Goal: Task Accomplishment & Management: Use online tool/utility

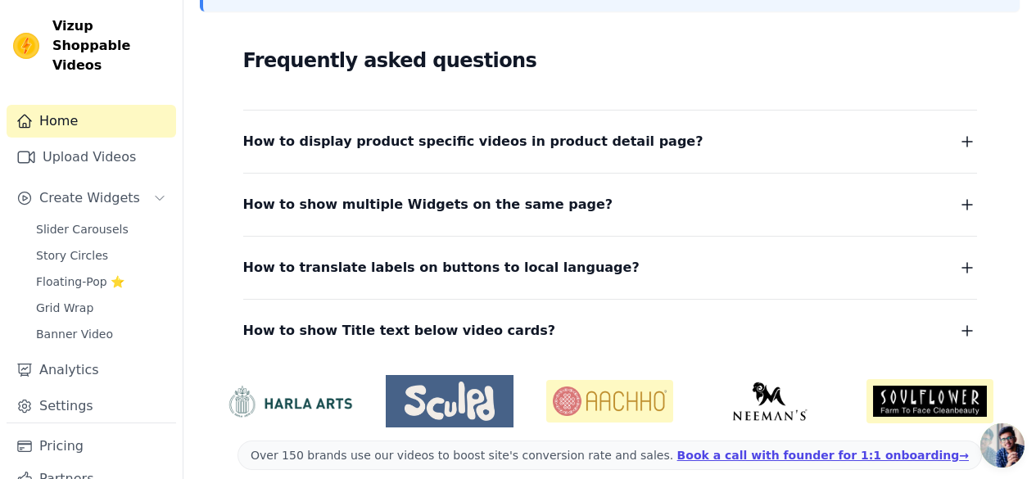
scroll to position [425, 0]
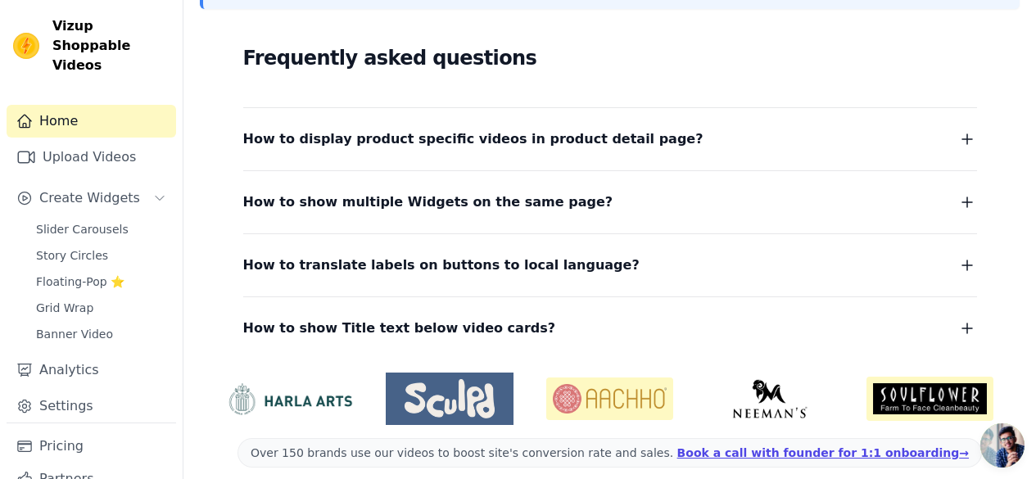
click at [594, 140] on span "How to display product specific videos in product detail page?" at bounding box center [473, 139] width 460 height 23
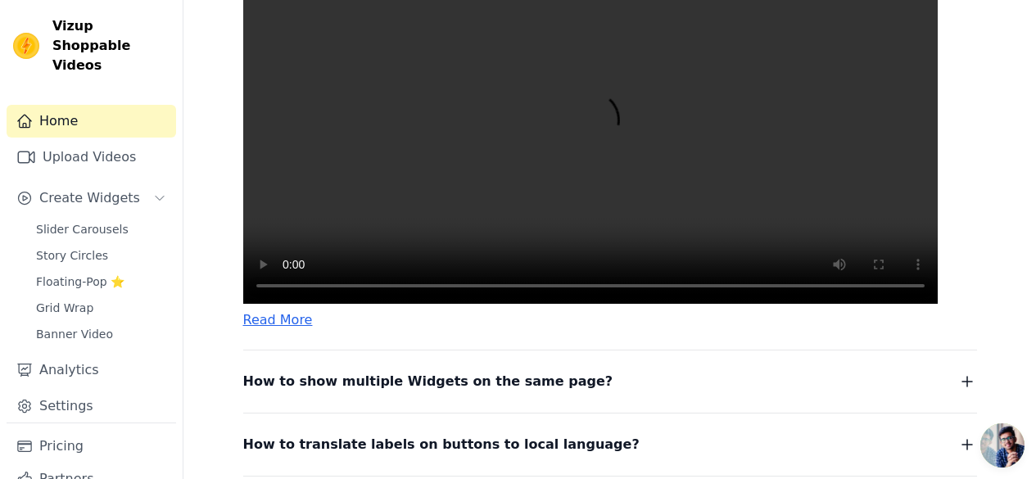
scroll to position [674, 0]
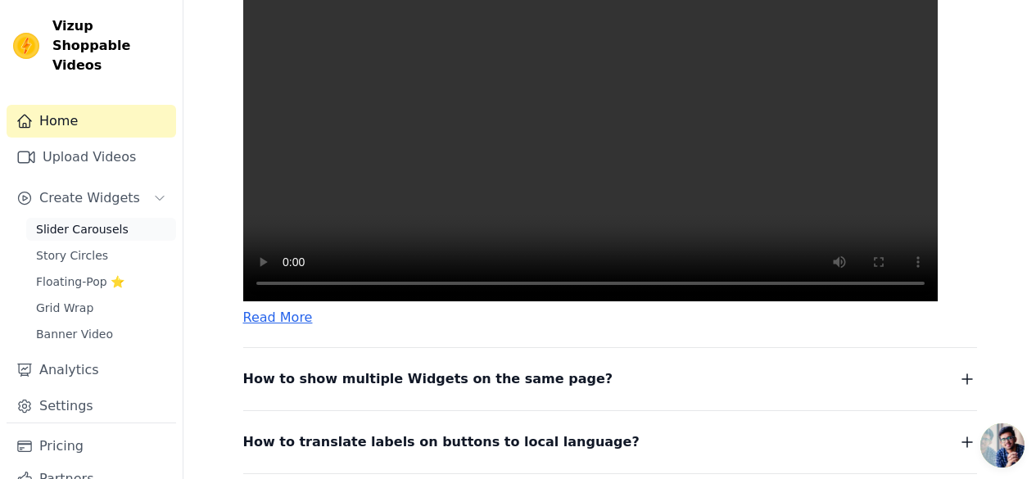
click at [47, 221] on span "Slider Carousels" at bounding box center [82, 229] width 93 height 16
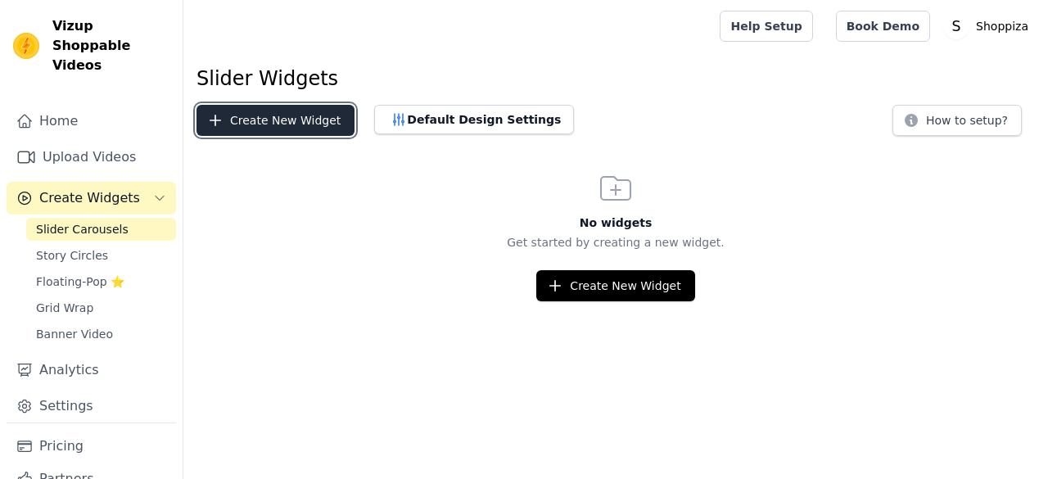
click at [246, 118] on button "Create New Widget" at bounding box center [276, 120] width 158 height 31
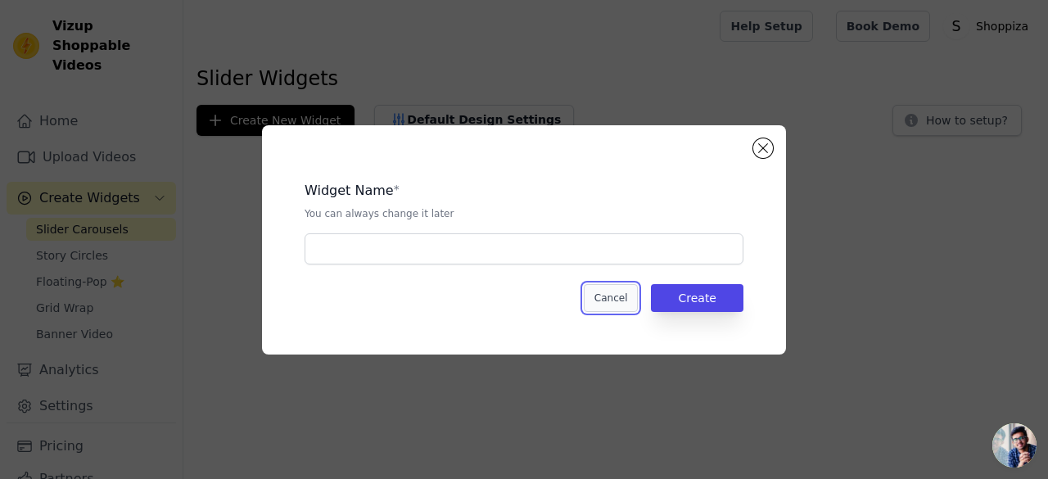
click at [627, 294] on button "Cancel" at bounding box center [611, 298] width 55 height 28
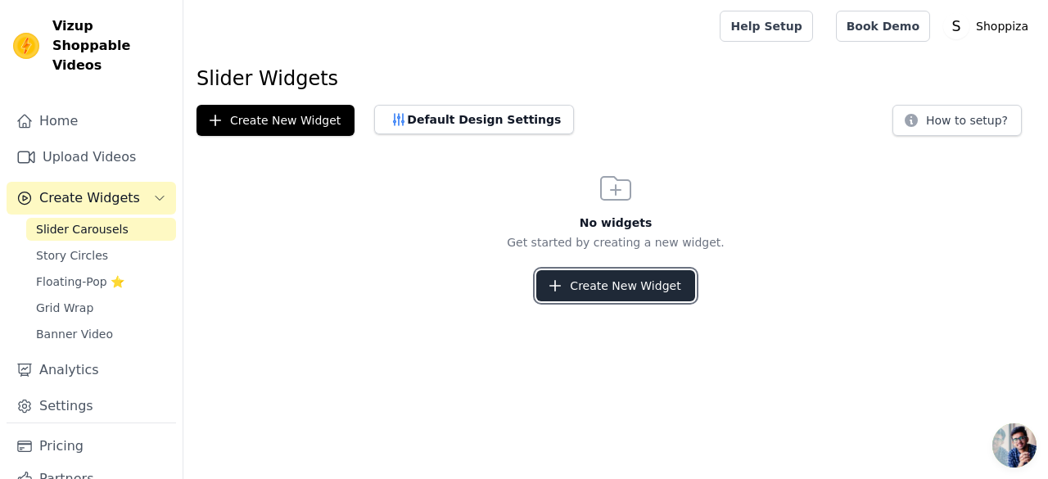
click at [620, 299] on button "Create New Widget" at bounding box center [615, 285] width 158 height 31
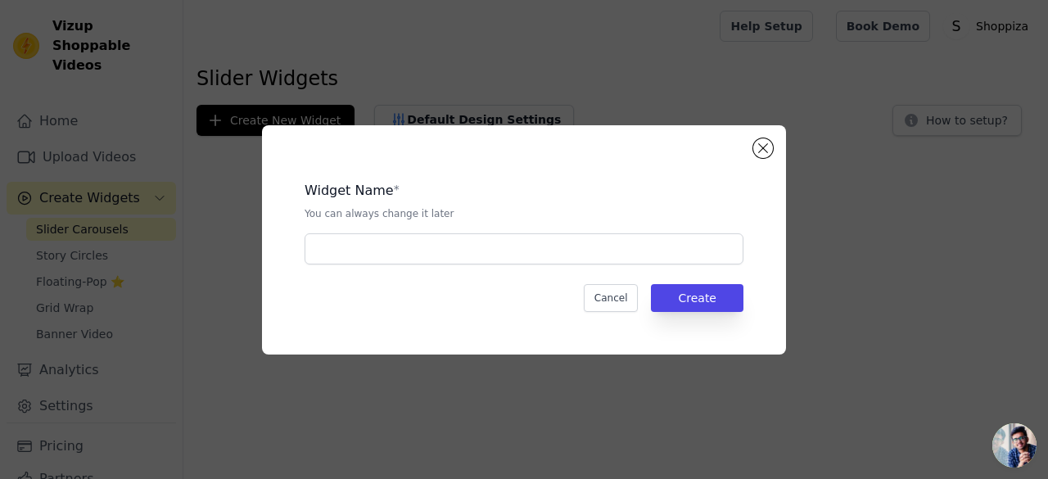
click at [446, 369] on div "Widget Name * You can always change it later Cancel Create" at bounding box center [524, 240] width 996 height 282
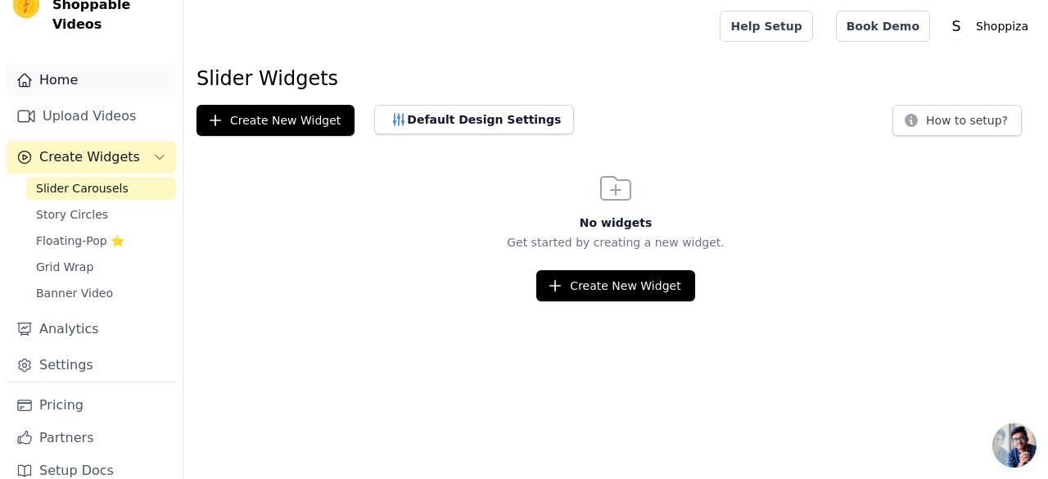
scroll to position [43, 0]
click at [127, 228] on link "Floating-Pop ⭐" at bounding box center [101, 239] width 150 height 23
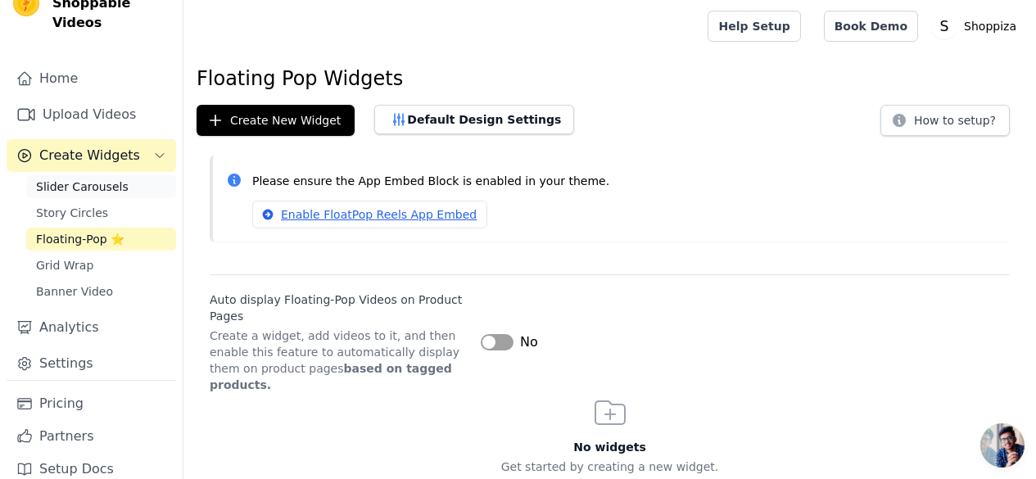
click at [107, 175] on link "Slider Carousels" at bounding box center [101, 186] width 150 height 23
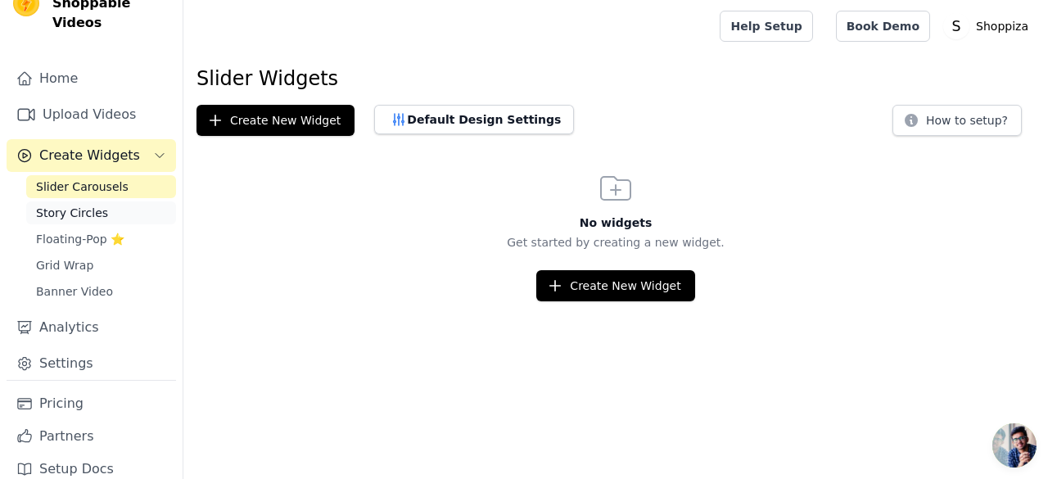
click at [105, 201] on link "Story Circles" at bounding box center [101, 212] width 150 height 23
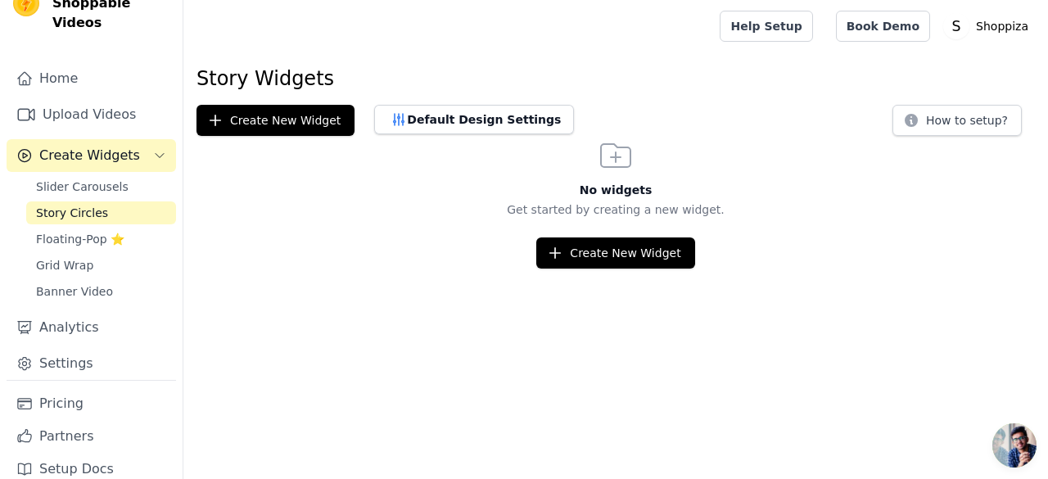
click at [109, 146] on span "Create Widgets" at bounding box center [89, 156] width 101 height 20
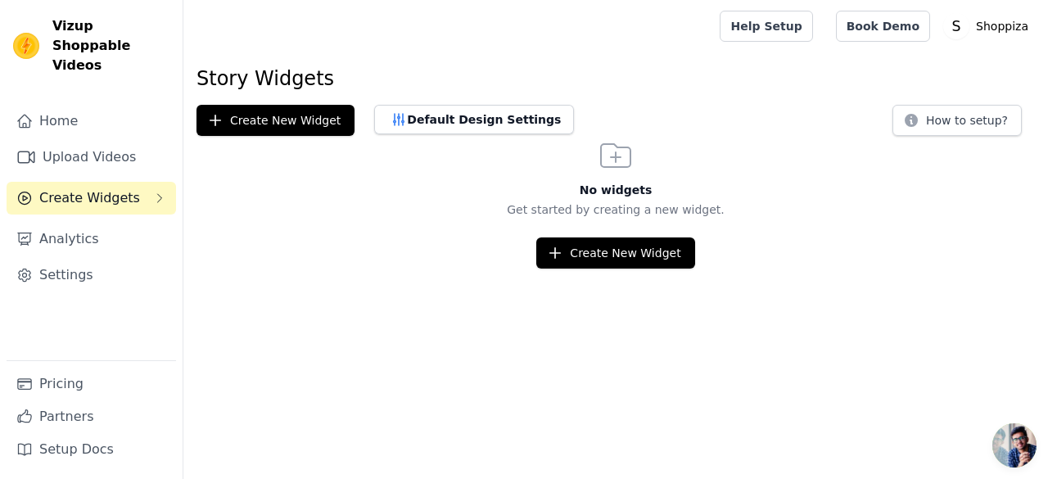
click at [107, 188] on span "Create Widgets" at bounding box center [89, 198] width 101 height 20
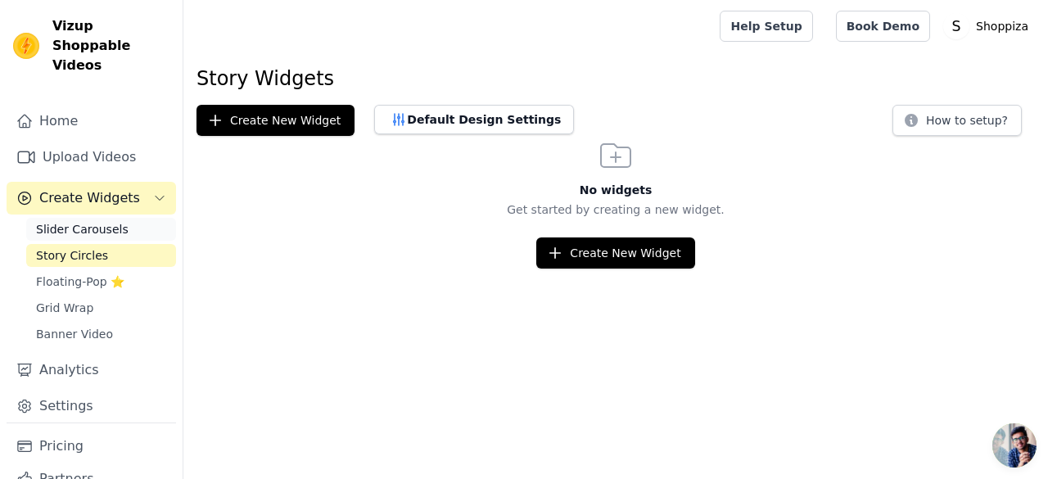
click at [111, 221] on span "Slider Carousels" at bounding box center [82, 229] width 93 height 16
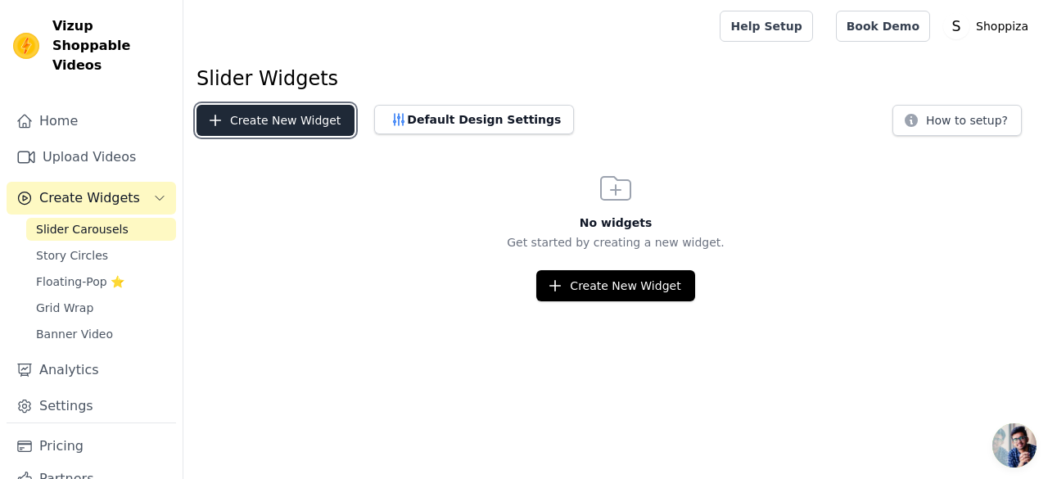
click at [240, 122] on button "Create New Widget" at bounding box center [276, 120] width 158 height 31
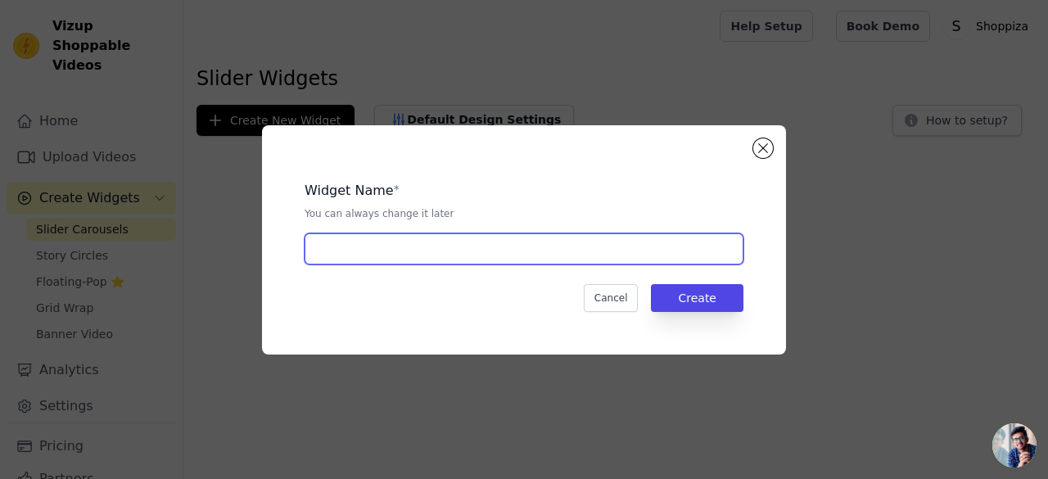
click at [351, 254] on input "text" at bounding box center [524, 248] width 439 height 31
type input "Test 1"
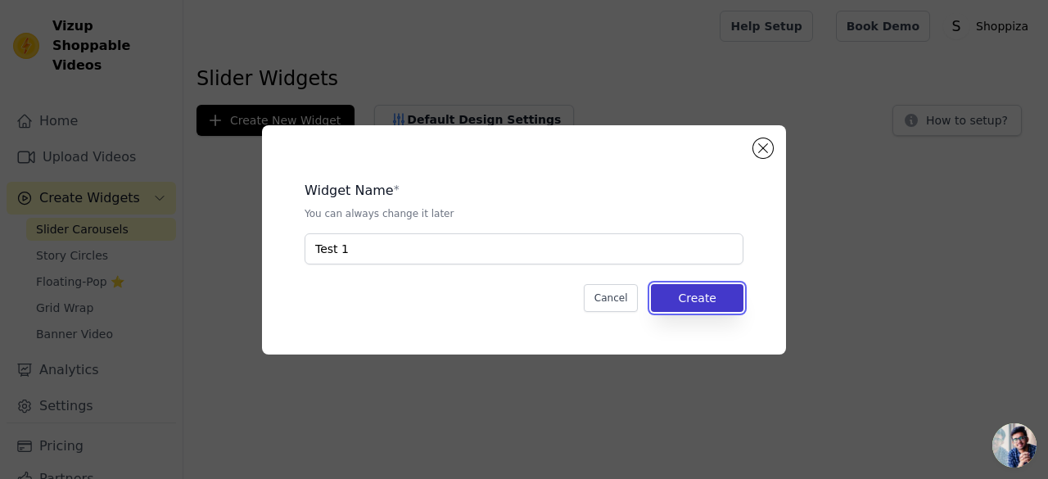
click at [694, 290] on button "Create" at bounding box center [697, 298] width 93 height 28
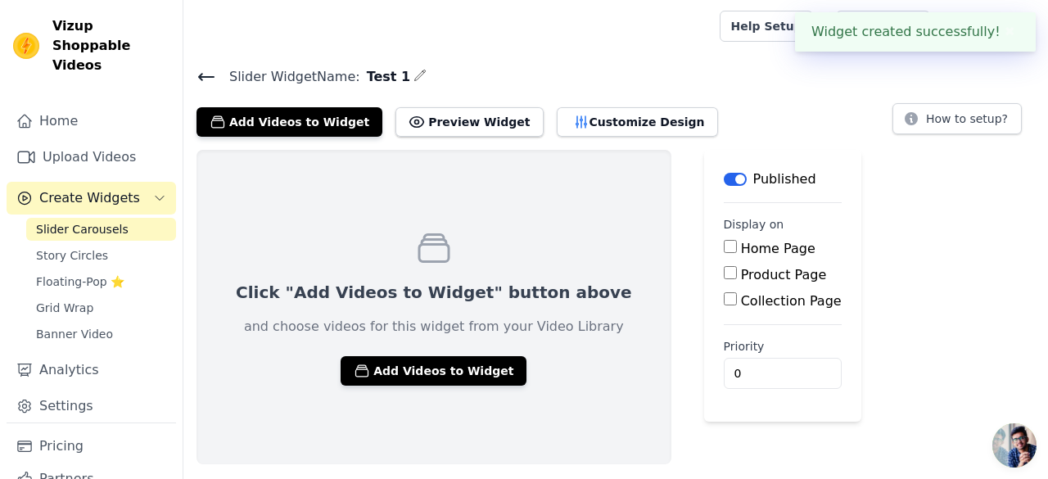
click at [724, 248] on input "Home Page" at bounding box center [730, 246] width 13 height 13
checkbox input "true"
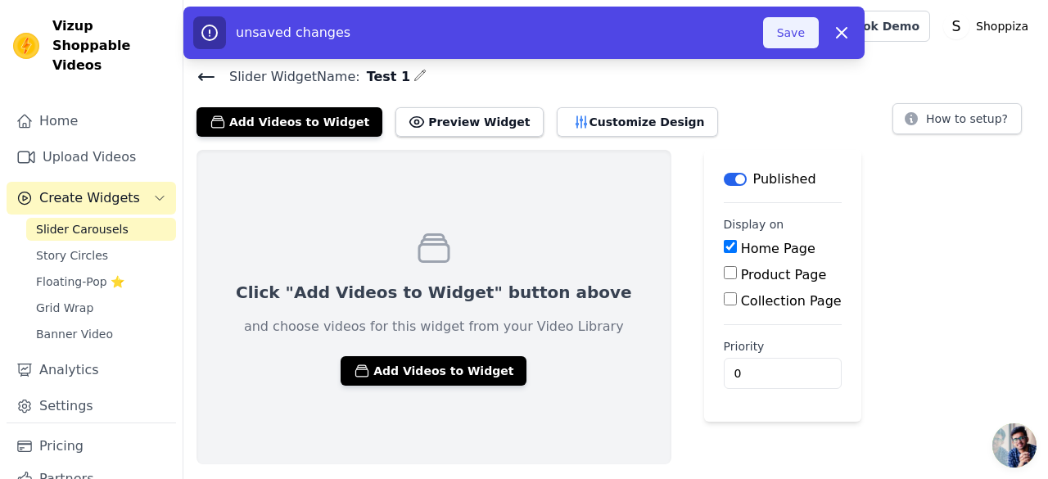
click at [800, 37] on button "Save" at bounding box center [791, 32] width 56 height 31
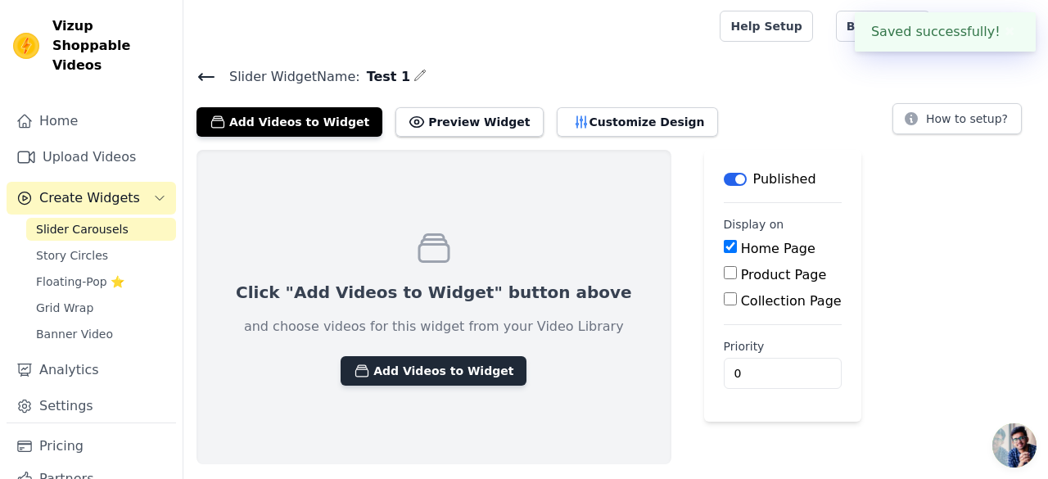
click at [466, 356] on button "Add Videos to Widget" at bounding box center [434, 370] width 186 height 29
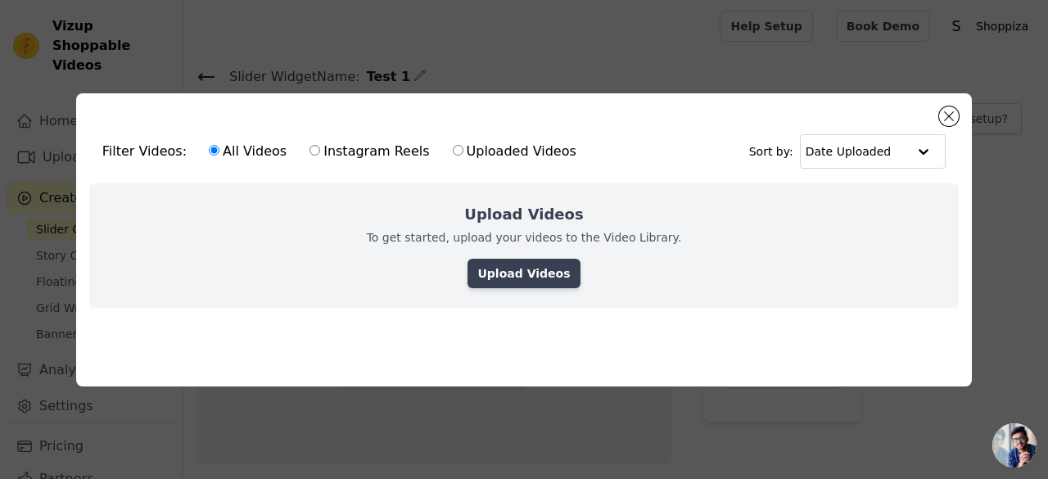
click at [525, 279] on link "Upload Videos" at bounding box center [524, 273] width 112 height 29
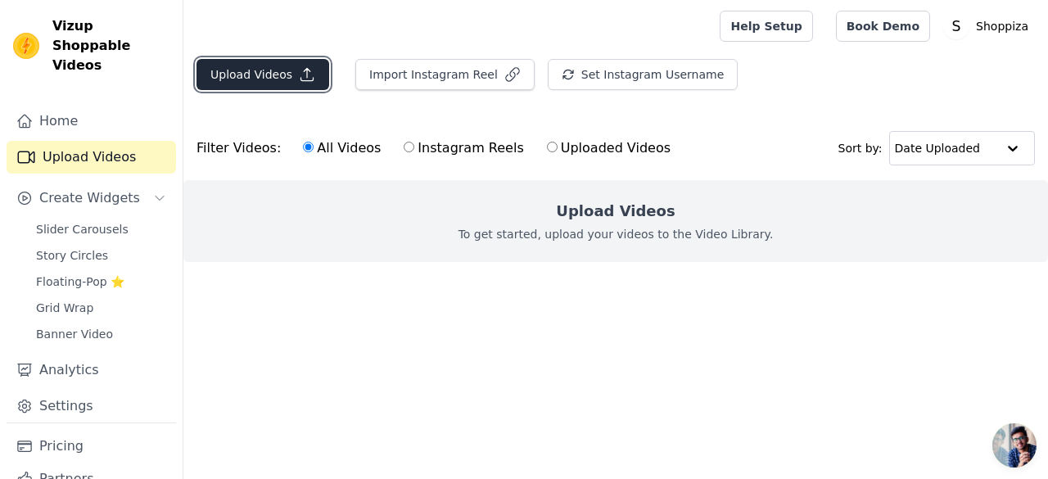
click at [227, 70] on button "Upload Videos" at bounding box center [263, 74] width 133 height 31
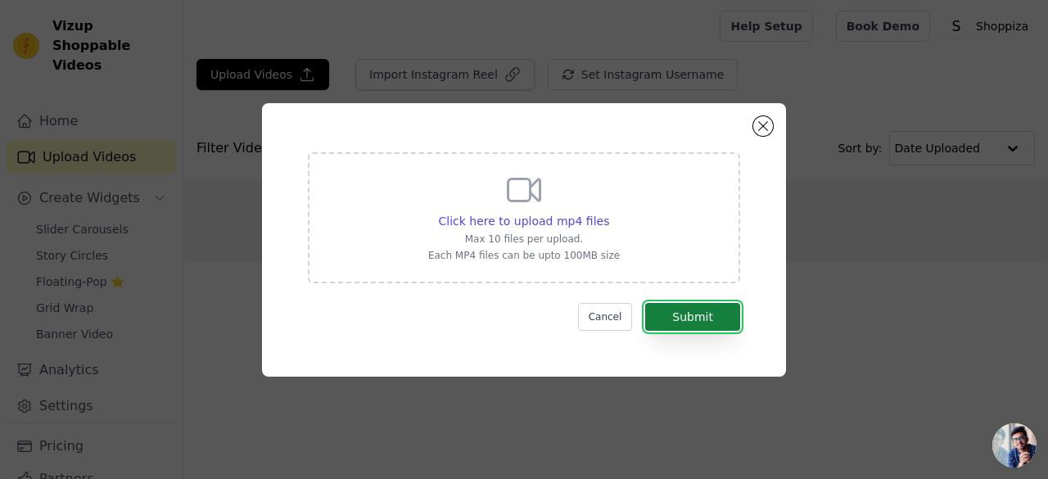
click at [705, 313] on button "Submit" at bounding box center [692, 317] width 95 height 28
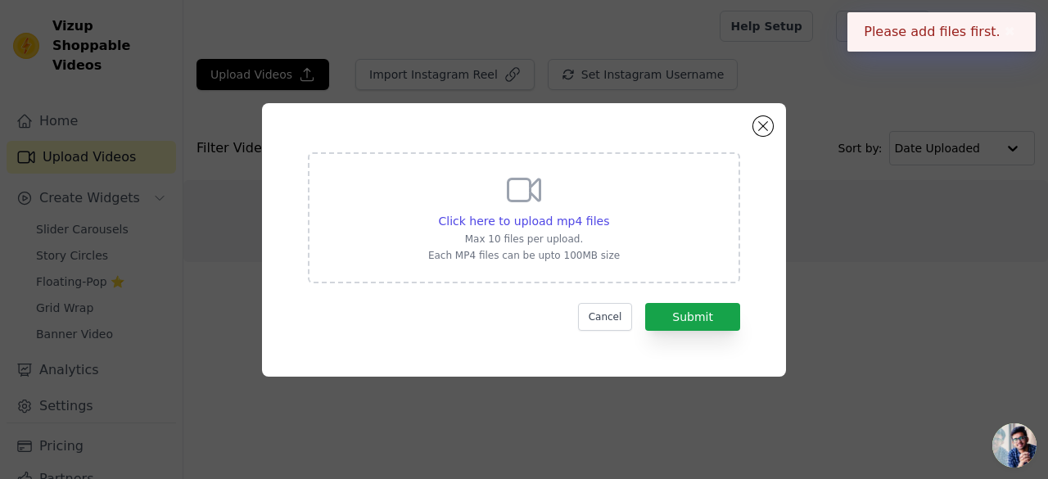
click at [604, 203] on div "Click here to upload mp4 files Max 10 files per upload. Each MP4 files can be u…" at bounding box center [524, 216] width 192 height 92
click at [609, 212] on input "Click here to upload mp4 files Max 10 files per upload. Each MP4 files can be u…" at bounding box center [609, 212] width 1 height 1
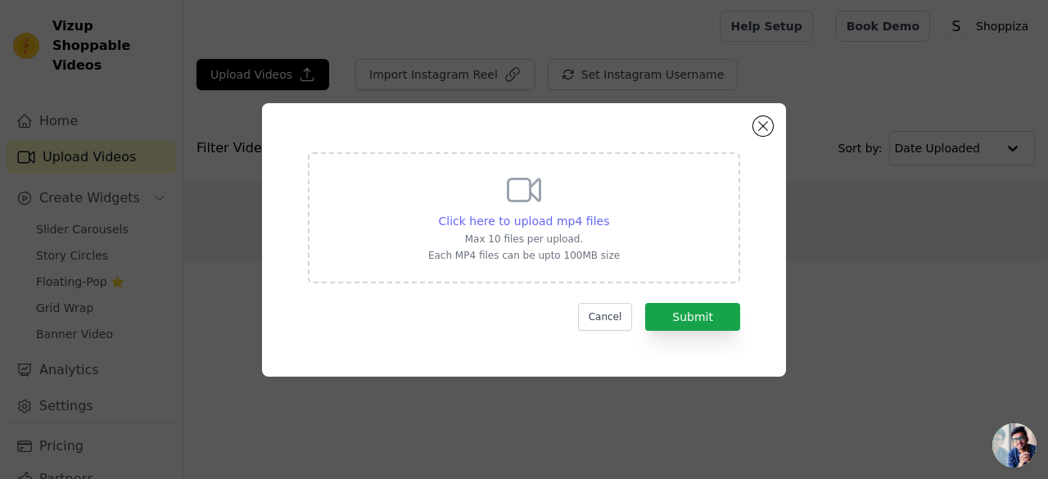
click at [565, 223] on span "Click here to upload mp4 files" at bounding box center [524, 221] width 171 height 13
click at [609, 213] on input "Click here to upload mp4 files Max 10 files per upload. Each MP4 files can be u…" at bounding box center [609, 212] width 1 height 1
type input "C:\fakepath\WhatsApp Video 2025-05-29 at 2.26.47 PM.mp4"
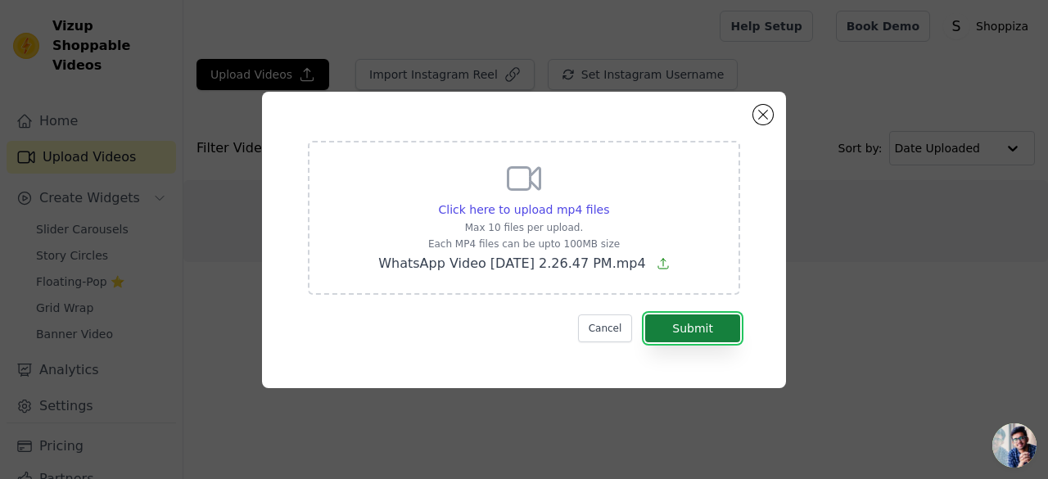
click at [713, 325] on button "Submit" at bounding box center [692, 329] width 95 height 28
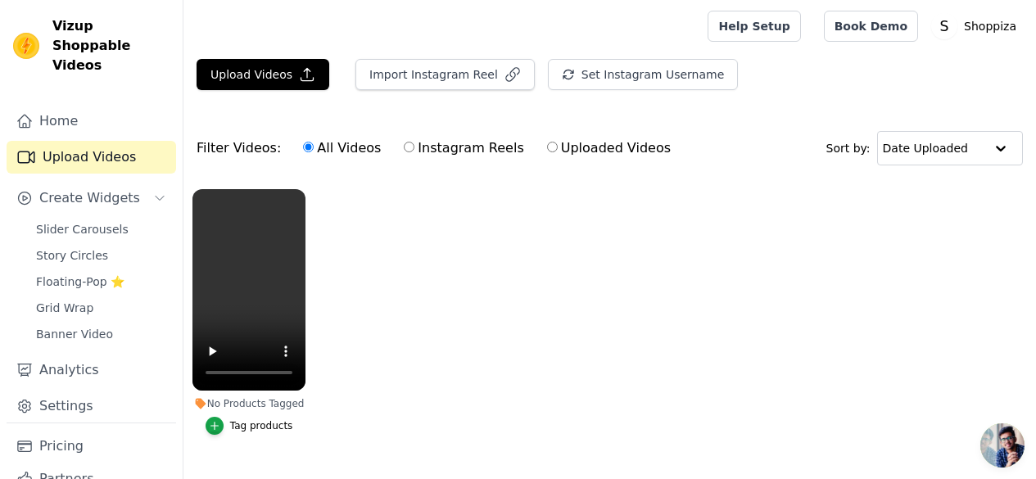
scroll to position [35, 0]
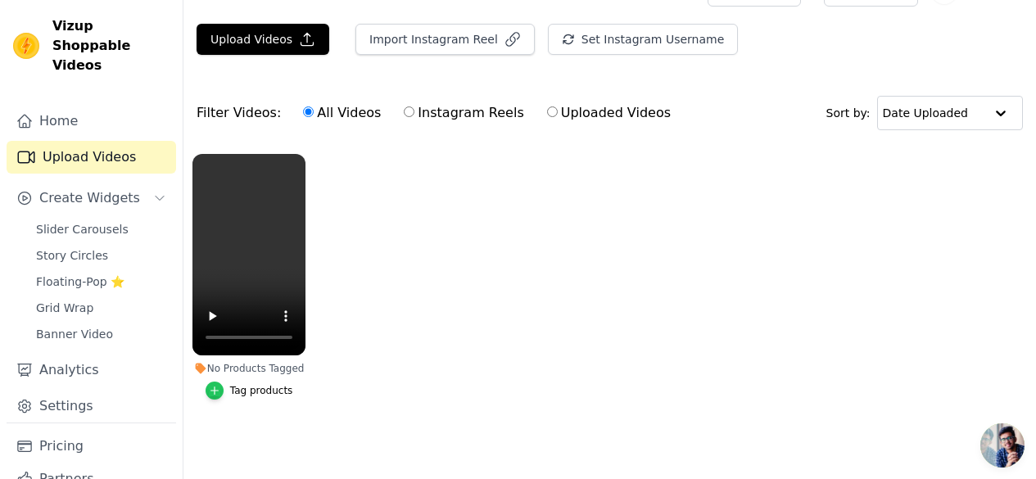
click at [219, 385] on icon "button" at bounding box center [214, 390] width 11 height 11
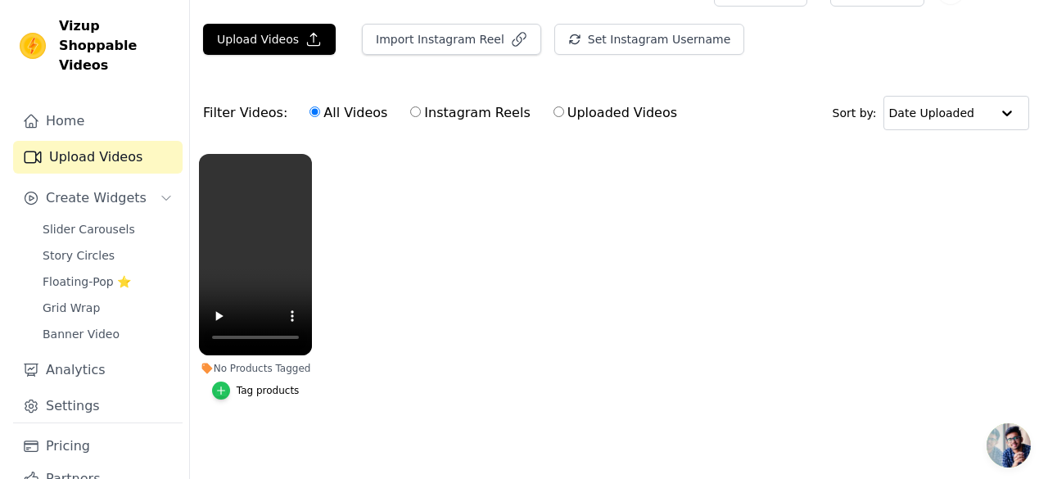
scroll to position [0, 0]
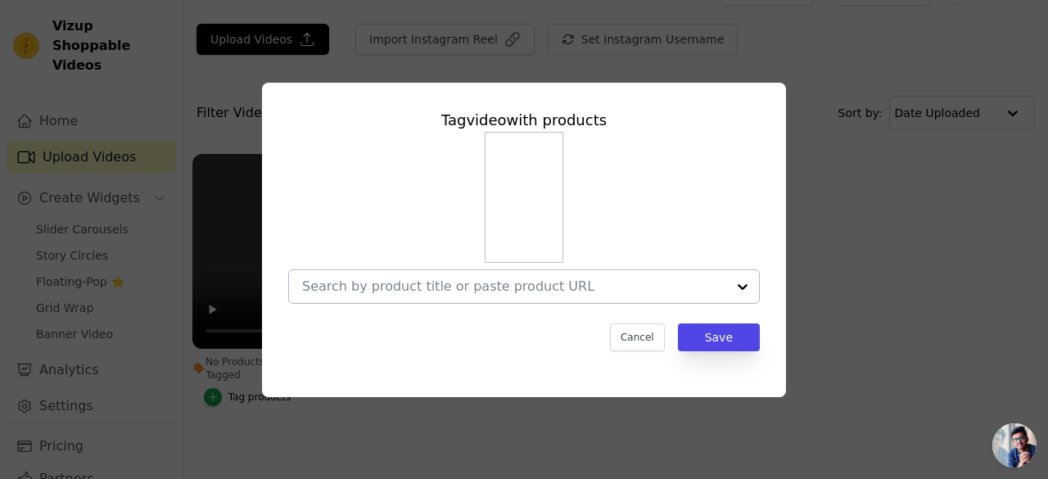
click at [724, 292] on input "No Products Tagged Tag video with products Cancel Save Tag products" at bounding box center [514, 286] width 424 height 16
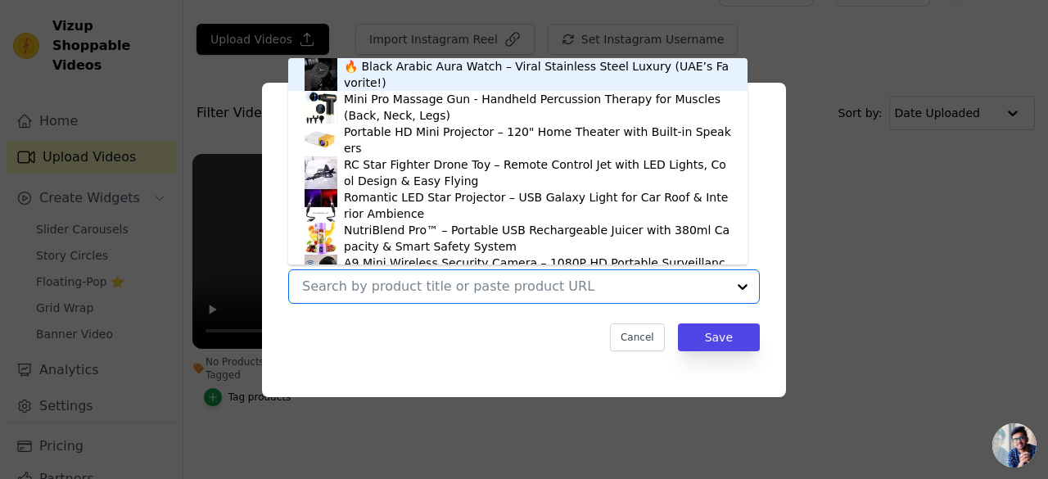
click at [683, 82] on div "🔥 Black Arabic Aura Watch – Viral Stainless Steel Luxury (UAE’s Favorite!)" at bounding box center [537, 74] width 387 height 33
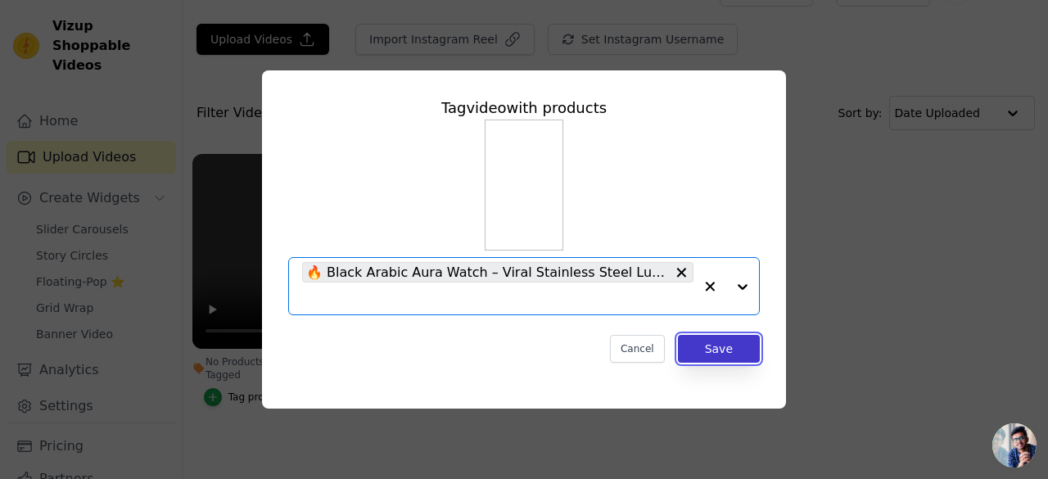
click at [727, 343] on button "Save" at bounding box center [719, 349] width 82 height 28
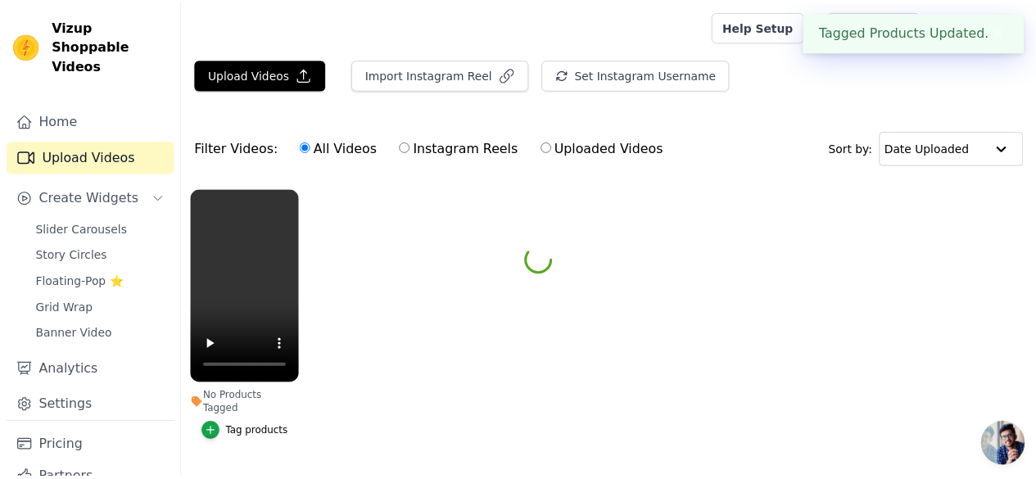
scroll to position [35, 0]
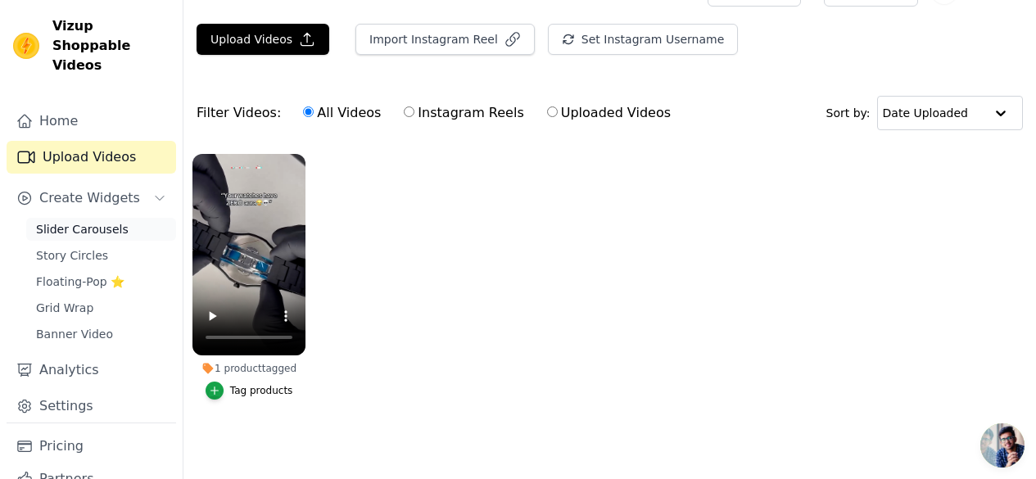
click at [82, 219] on link "Slider Carousels" at bounding box center [101, 229] width 150 height 23
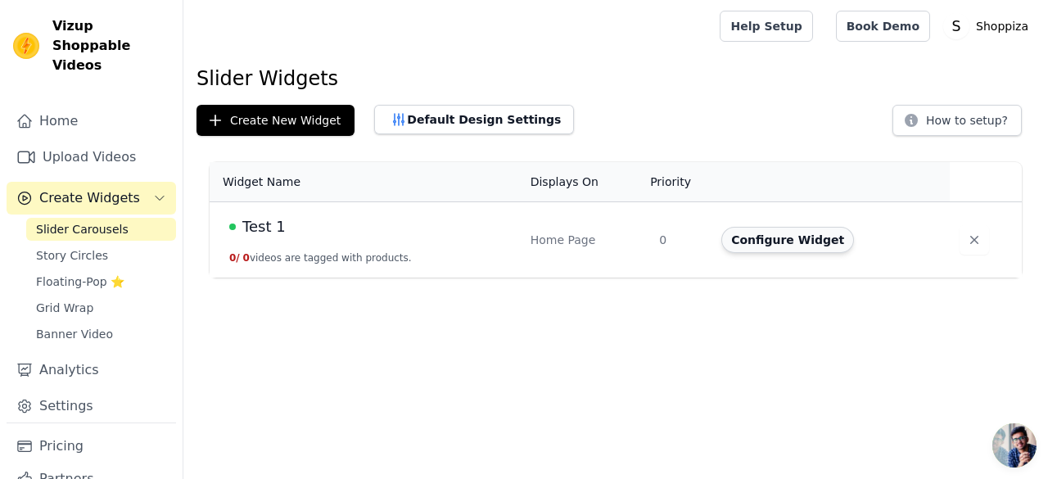
click at [814, 250] on button "Configure Widget" at bounding box center [788, 240] width 133 height 26
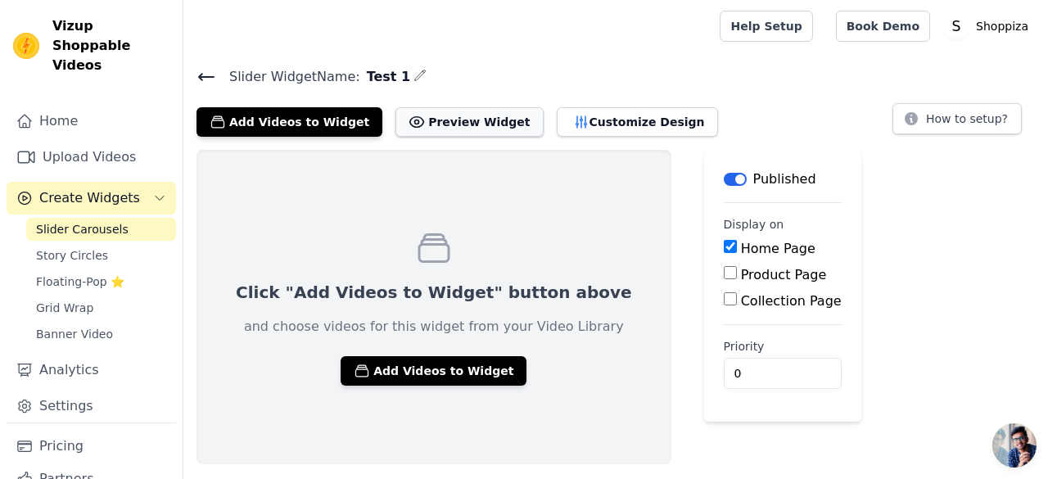
click at [396, 114] on button "Preview Widget" at bounding box center [469, 121] width 147 height 29
click at [933, 114] on button "How to setup?" at bounding box center [957, 118] width 129 height 31
click at [103, 221] on span "Slider Carousels" at bounding box center [82, 229] width 93 height 16
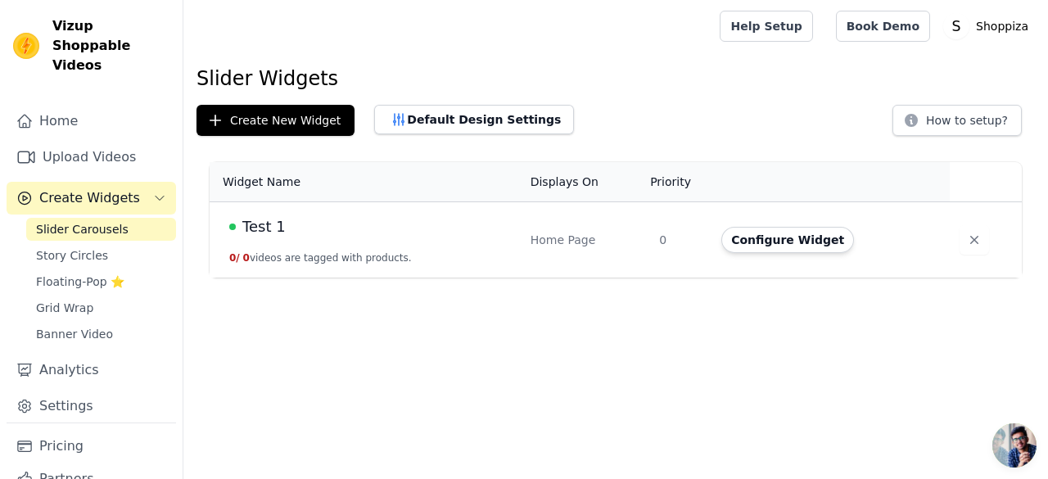
click at [335, 210] on td "Test 1 0 / 0 videos are tagged with products." at bounding box center [365, 240] width 311 height 76
click at [244, 231] on span "Test 1" at bounding box center [263, 226] width 43 height 23
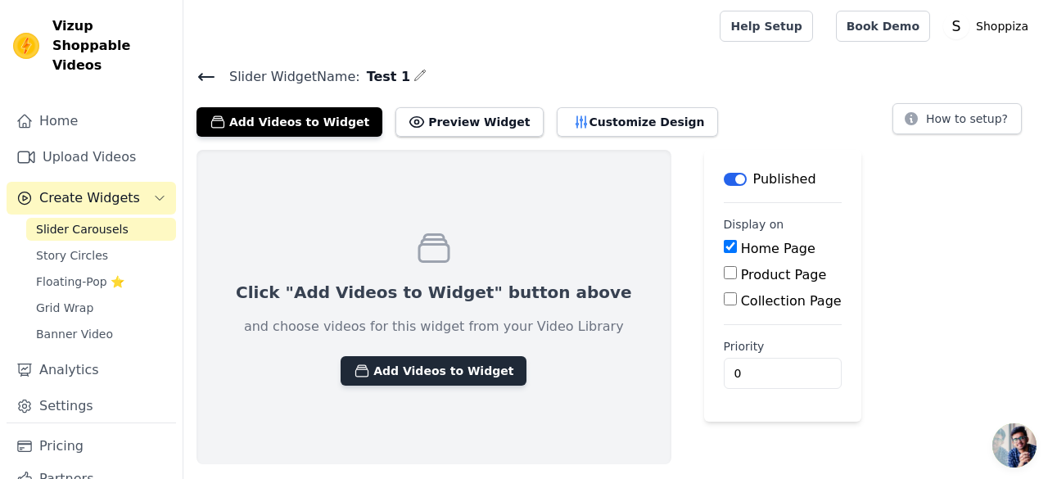
click at [410, 378] on button "Add Videos to Widget" at bounding box center [434, 370] width 186 height 29
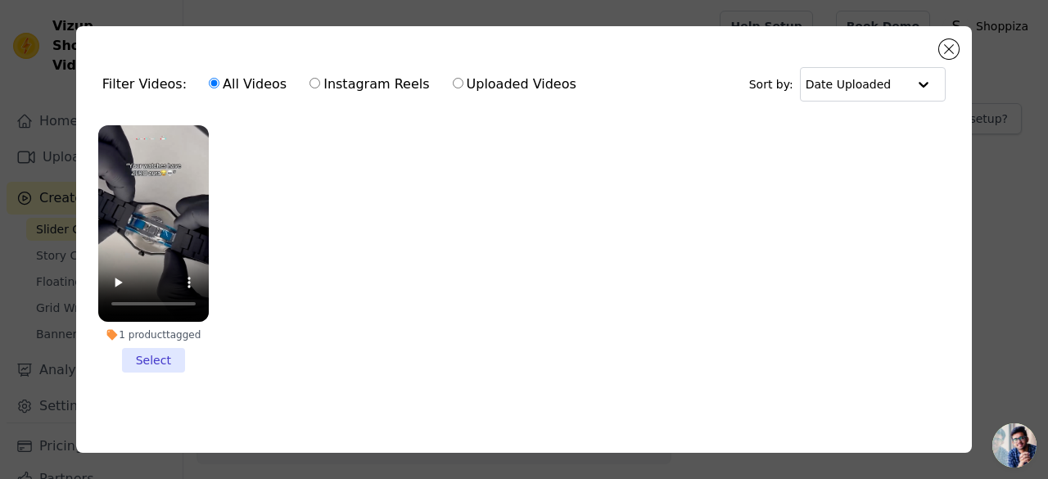
click at [493, 75] on label "Uploaded Videos" at bounding box center [514, 84] width 125 height 21
click at [464, 78] on input "Uploaded Videos" at bounding box center [458, 83] width 11 height 11
radio input "true"
click at [946, 48] on button "Close modal" at bounding box center [949, 49] width 20 height 20
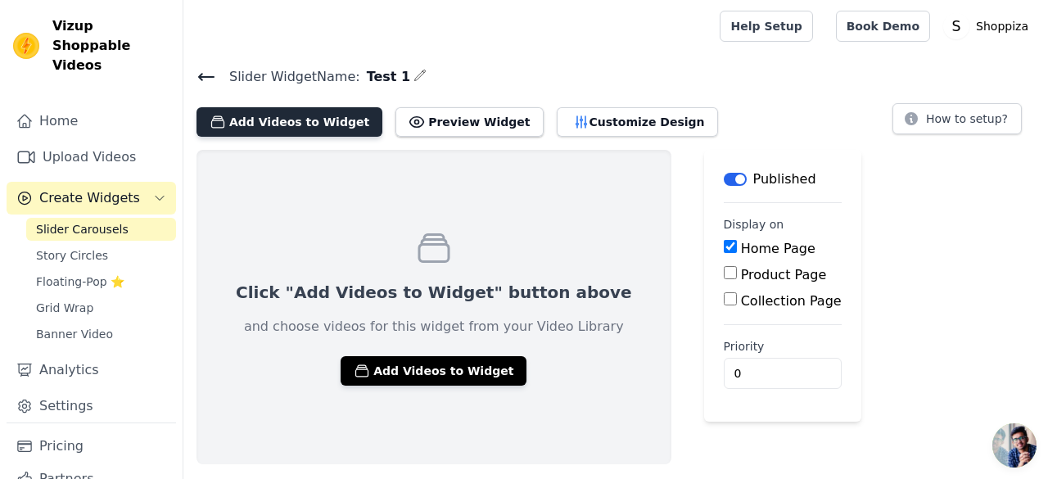
click at [237, 123] on button "Add Videos to Widget" at bounding box center [290, 121] width 186 height 29
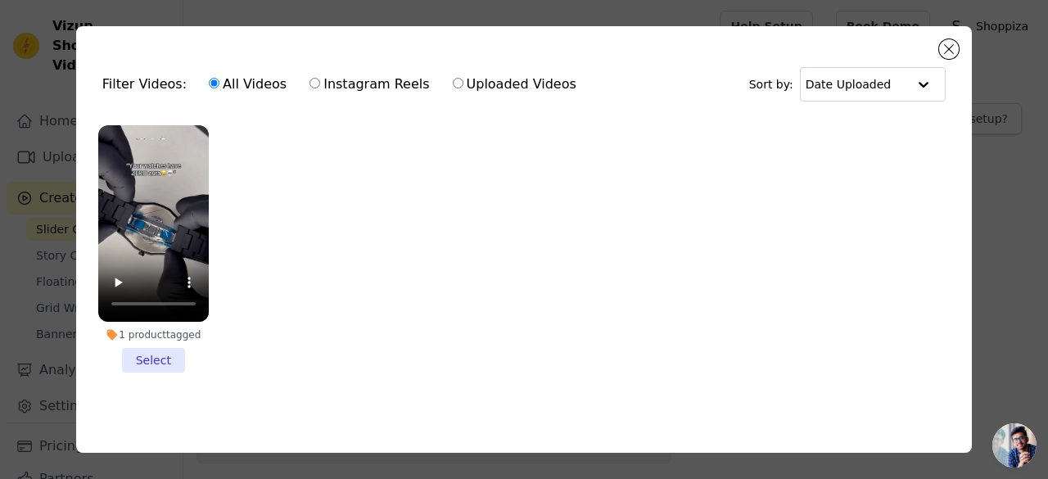
click at [137, 359] on li "1 product tagged Select" at bounding box center [153, 248] width 111 height 247
click at [0, 0] on input "1 product tagged Select" at bounding box center [0, 0] width 0 height 0
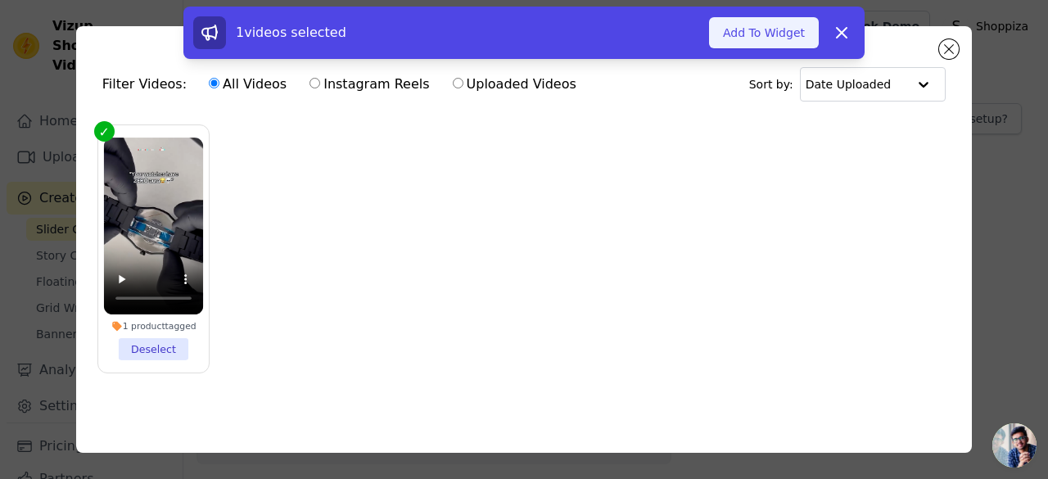
click at [787, 42] on button "Add To Widget" at bounding box center [764, 32] width 110 height 31
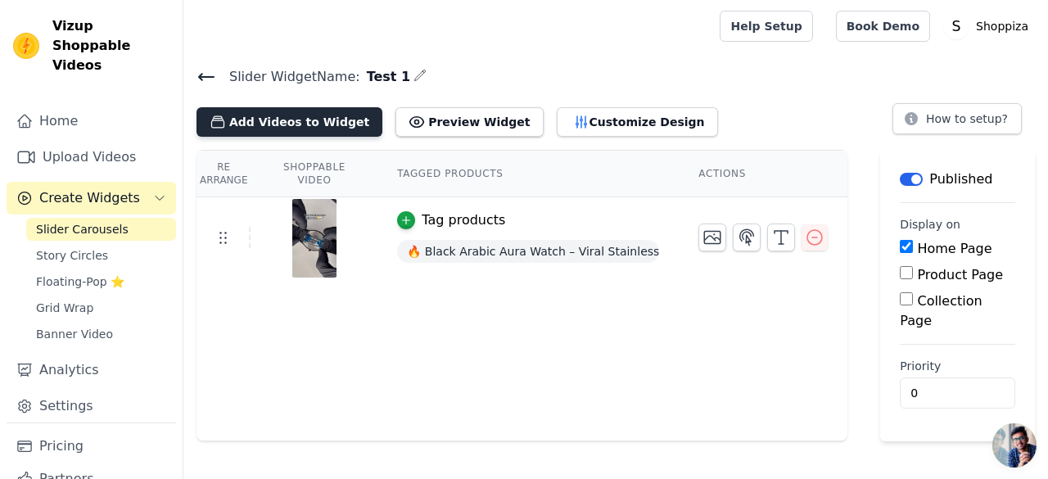
click at [306, 123] on button "Add Videos to Widget" at bounding box center [290, 121] width 186 height 29
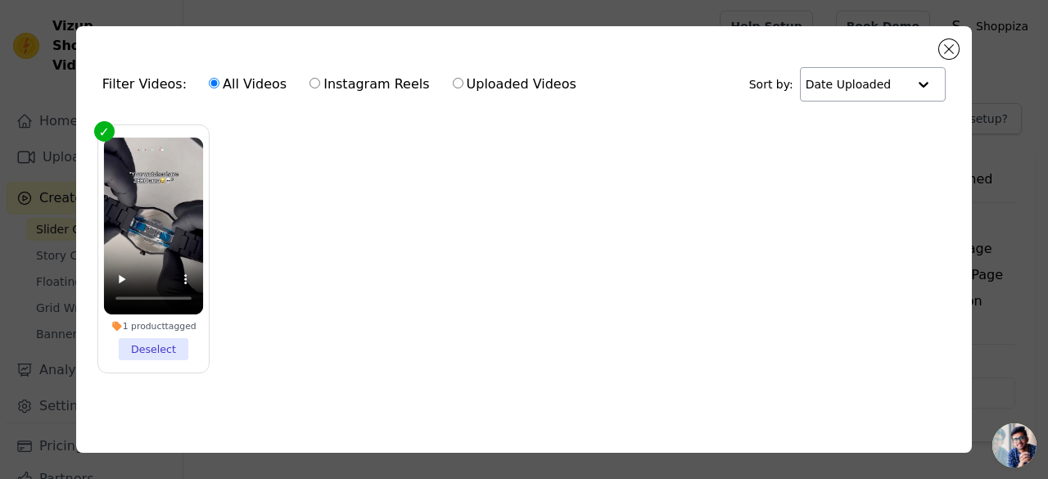
click at [907, 96] on div at bounding box center [923, 84] width 33 height 33
click at [950, 46] on button "Close modal" at bounding box center [949, 49] width 20 height 20
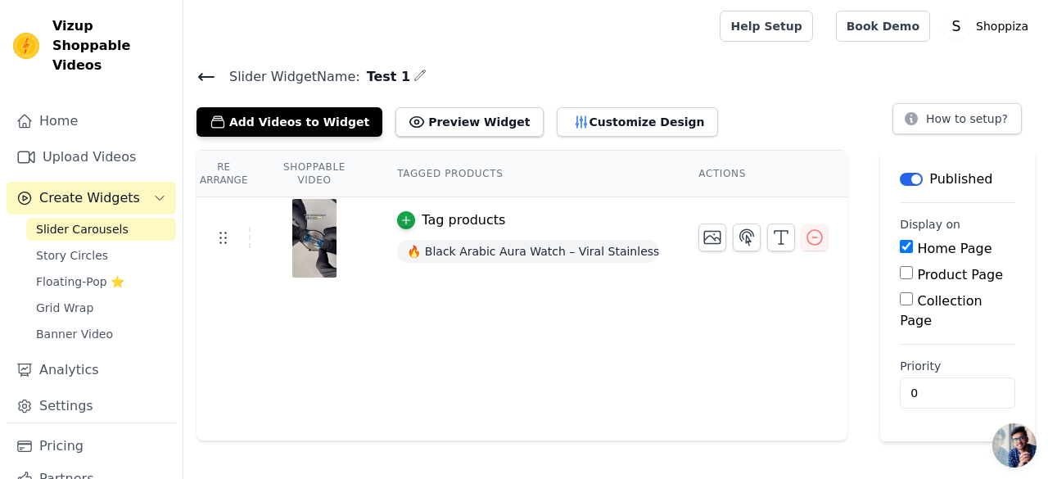
click at [106, 221] on span "Slider Carousels" at bounding box center [82, 229] width 93 height 16
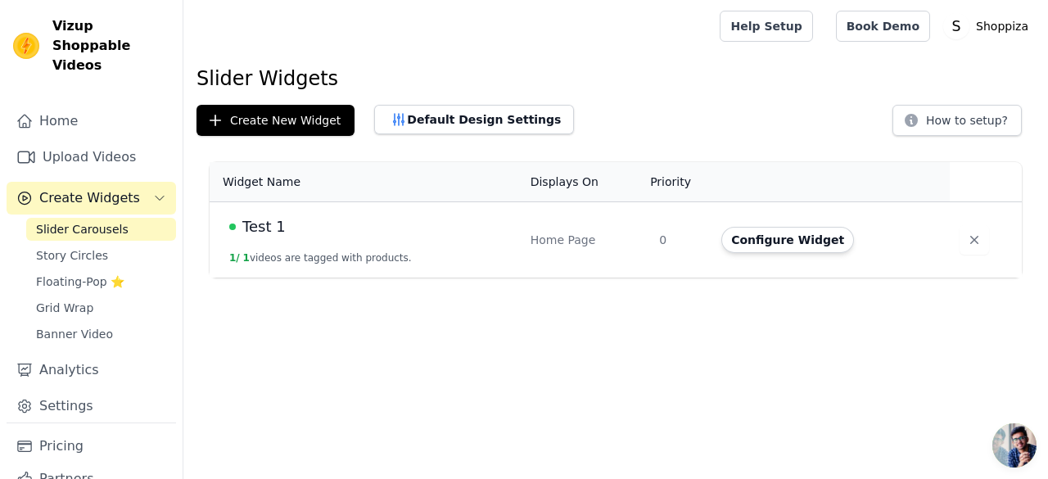
click at [248, 233] on span "Test 1" at bounding box center [263, 226] width 43 height 23
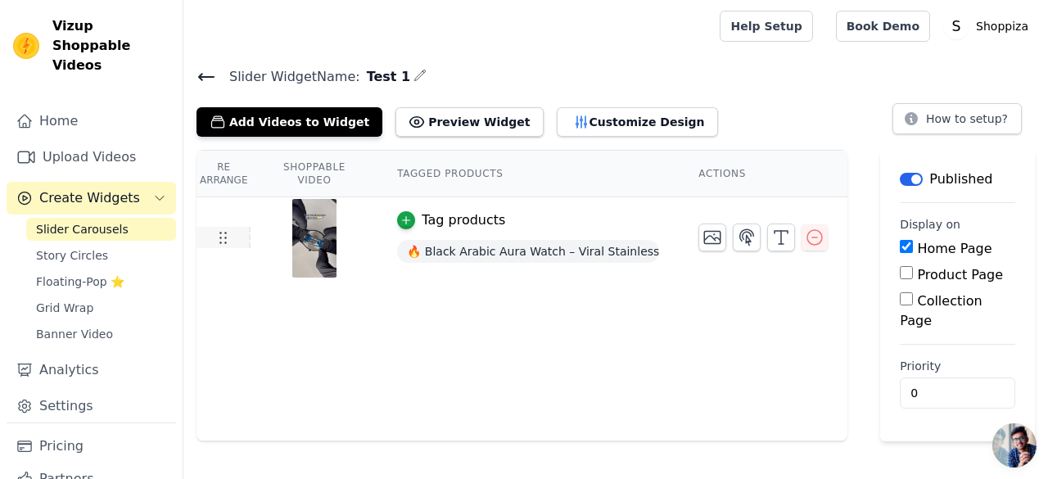
click at [224, 245] on icon at bounding box center [223, 238] width 20 height 20
click at [573, 114] on icon "button" at bounding box center [581, 122] width 16 height 16
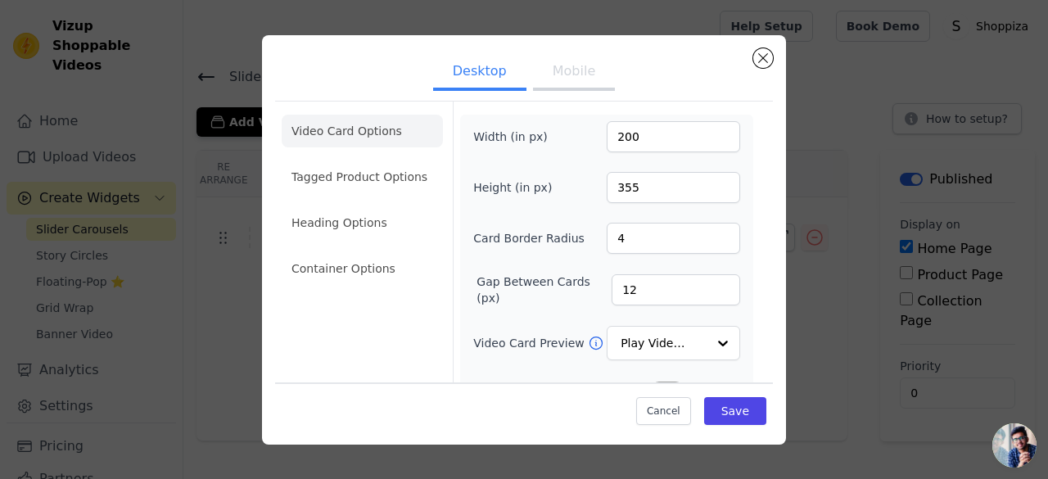
click at [583, 75] on button "Mobile" at bounding box center [574, 73] width 82 height 36
click at [442, 67] on button "Desktop" at bounding box center [479, 73] width 93 height 36
click at [380, 182] on li "Tagged Product Options" at bounding box center [362, 177] width 161 height 33
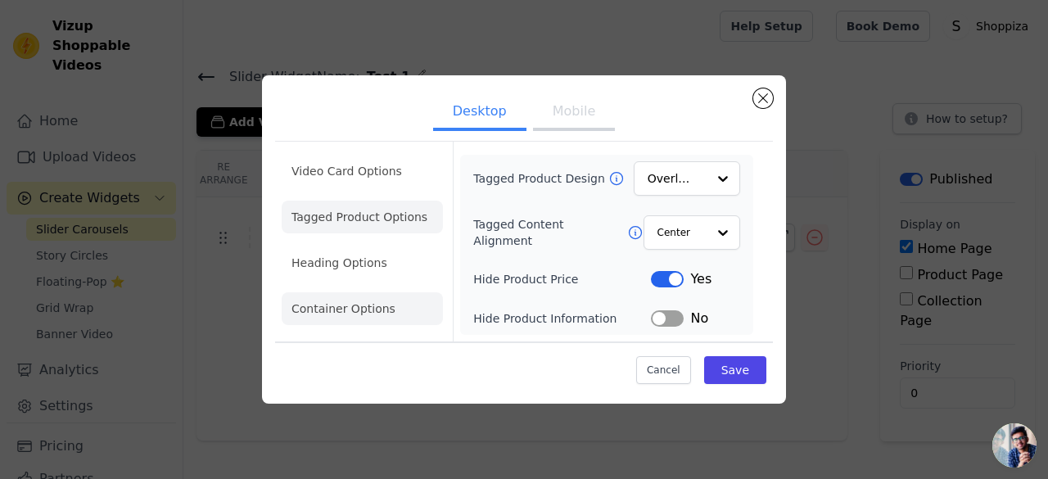
drag, startPoint x: 291, startPoint y: 295, endPoint x: 302, endPoint y: 289, distance: 12.8
click at [291, 295] on li "Container Options" at bounding box center [362, 308] width 161 height 33
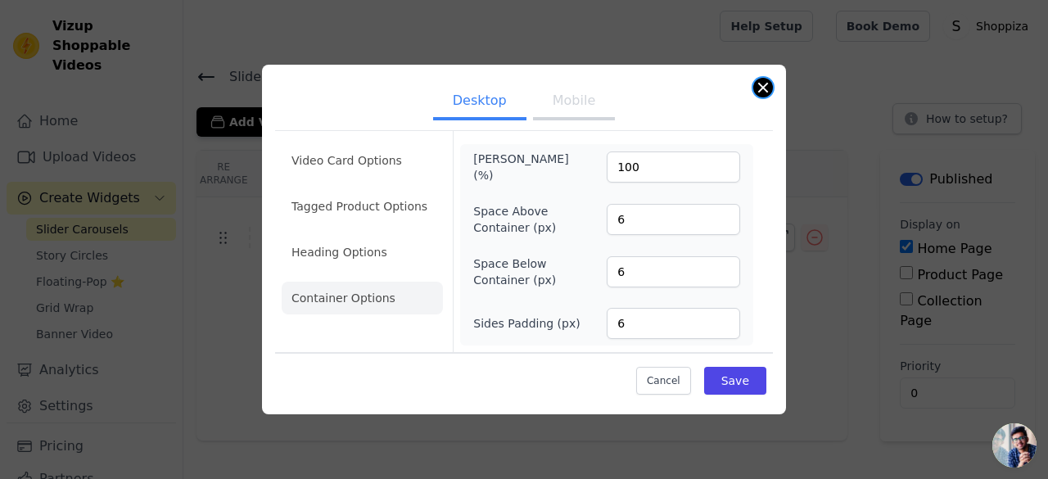
click at [762, 84] on button "Close modal" at bounding box center [763, 88] width 20 height 20
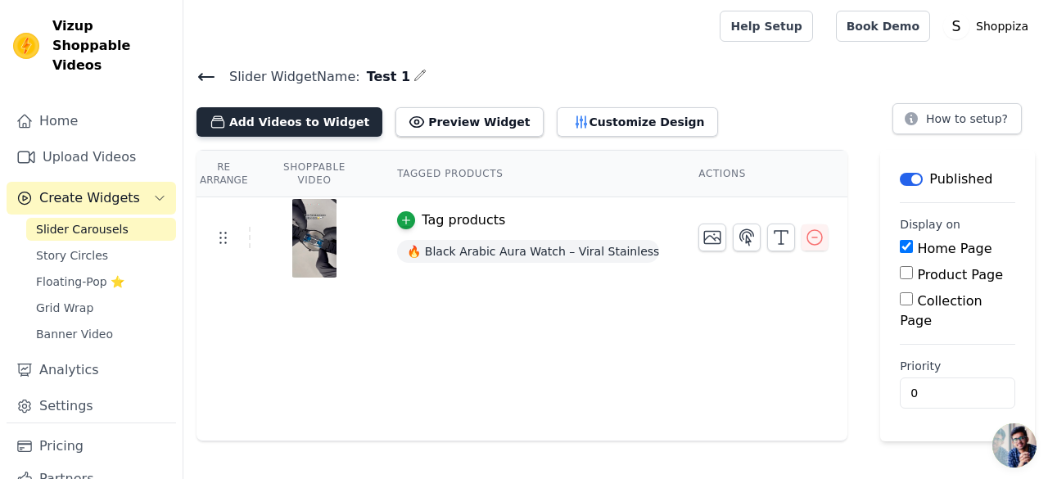
click at [292, 122] on button "Add Videos to Widget" at bounding box center [290, 121] width 186 height 29
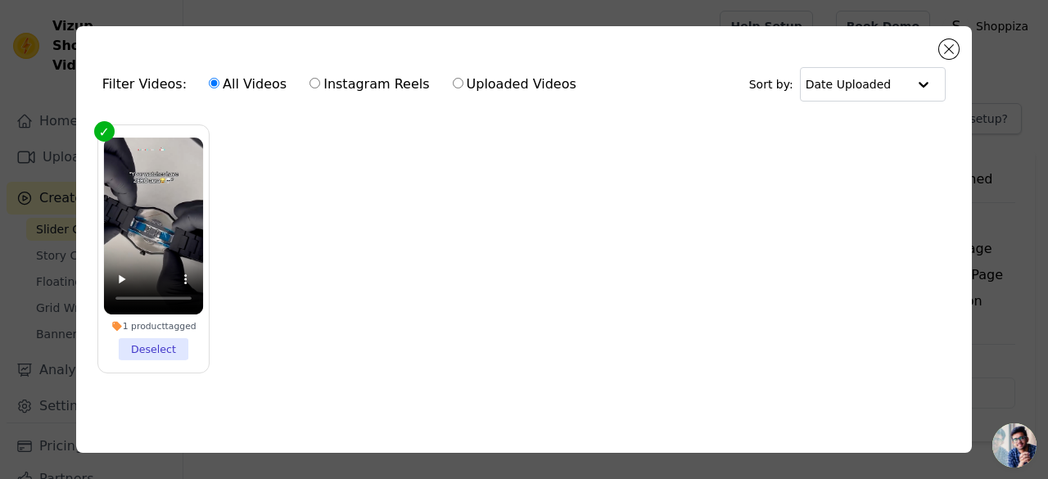
click at [346, 84] on label "Instagram Reels" at bounding box center [369, 84] width 121 height 21
click at [320, 84] on input "Instagram Reels" at bounding box center [315, 83] width 11 height 11
radio input "true"
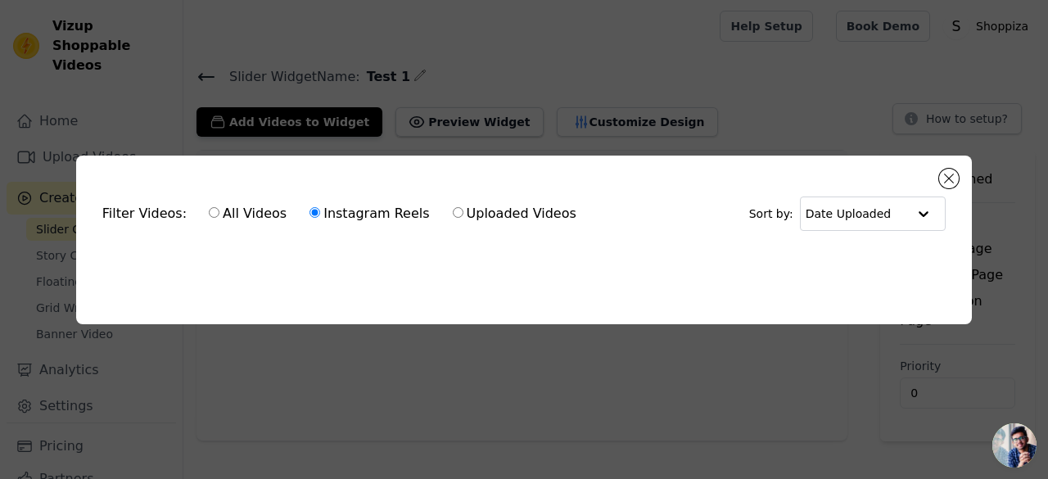
click at [249, 206] on label "All Videos" at bounding box center [247, 213] width 79 height 21
click at [219, 207] on input "All Videos" at bounding box center [214, 212] width 11 height 11
radio input "true"
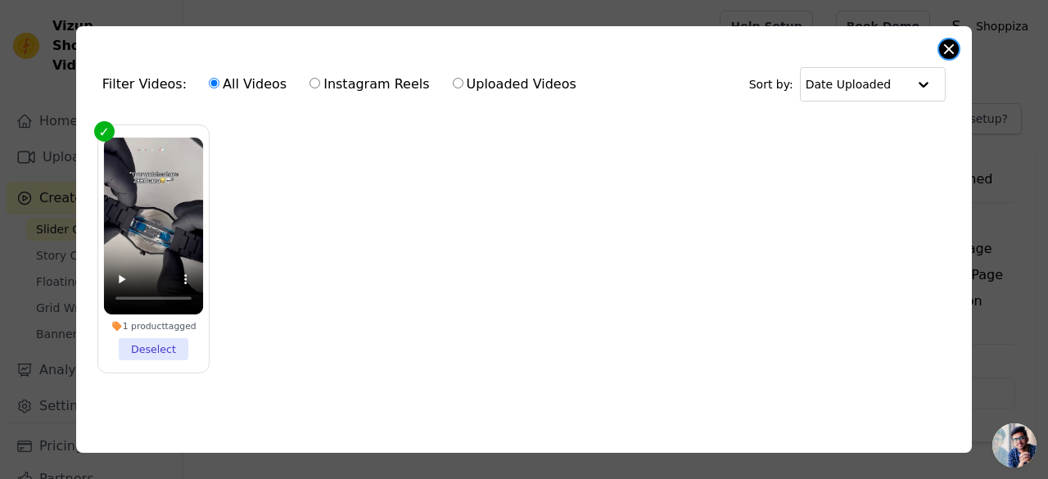
click at [954, 46] on button "Close modal" at bounding box center [949, 49] width 20 height 20
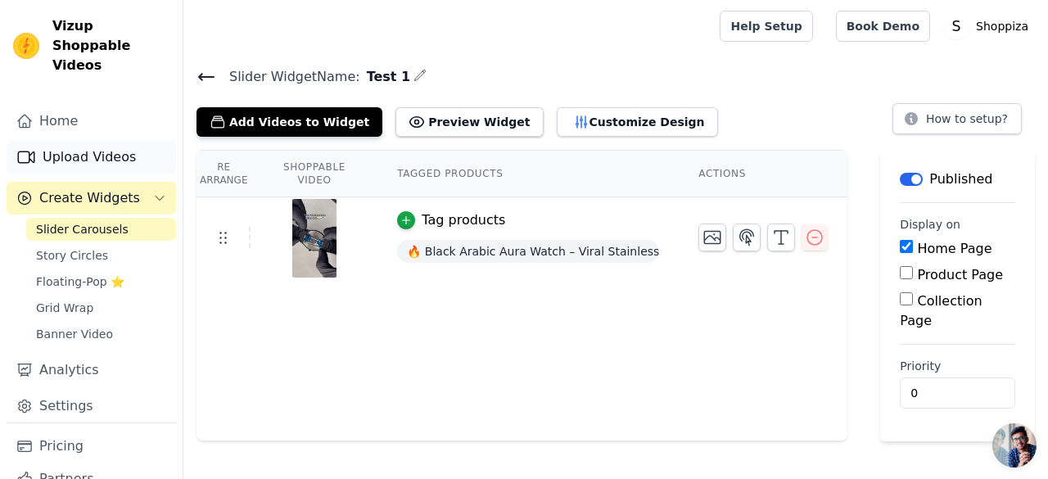
click at [62, 141] on link "Upload Videos" at bounding box center [92, 157] width 170 height 33
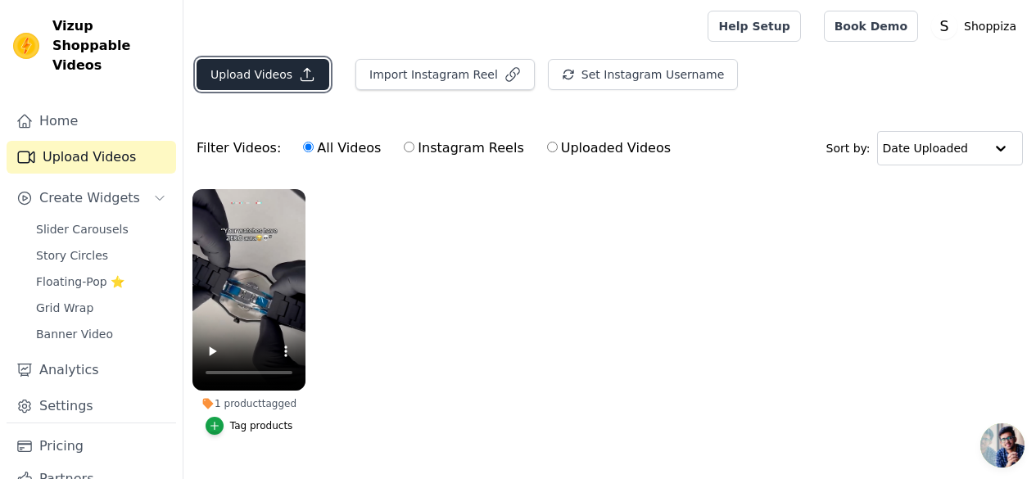
click at [280, 73] on button "Upload Videos" at bounding box center [263, 74] width 133 height 31
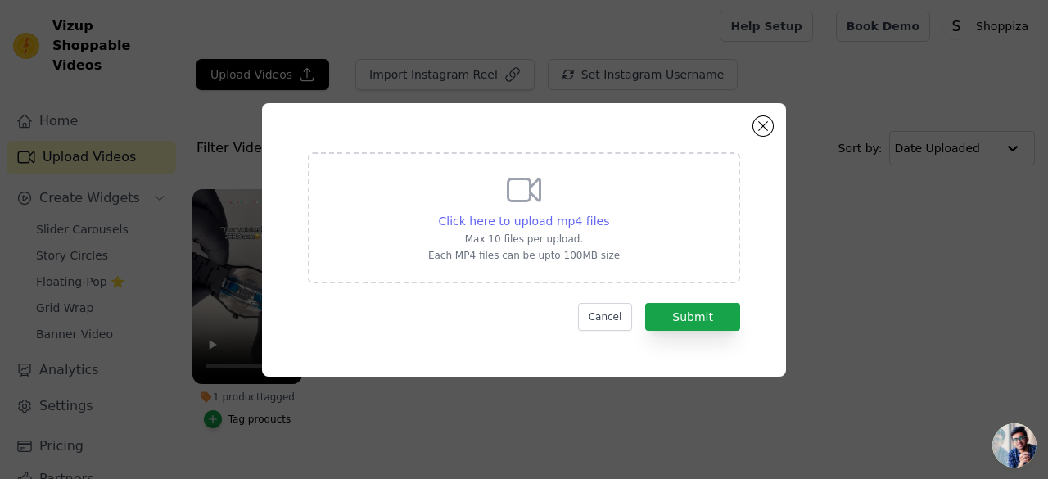
click at [586, 226] on span "Click here to upload mp4 files" at bounding box center [524, 221] width 171 height 13
click at [609, 213] on input "Click here to upload mp4 files Max 10 files per upload. Each MP4 files can be u…" at bounding box center [609, 212] width 1 height 1
type input "C:\fakepath\Hand Grip Strengthener.mp4"
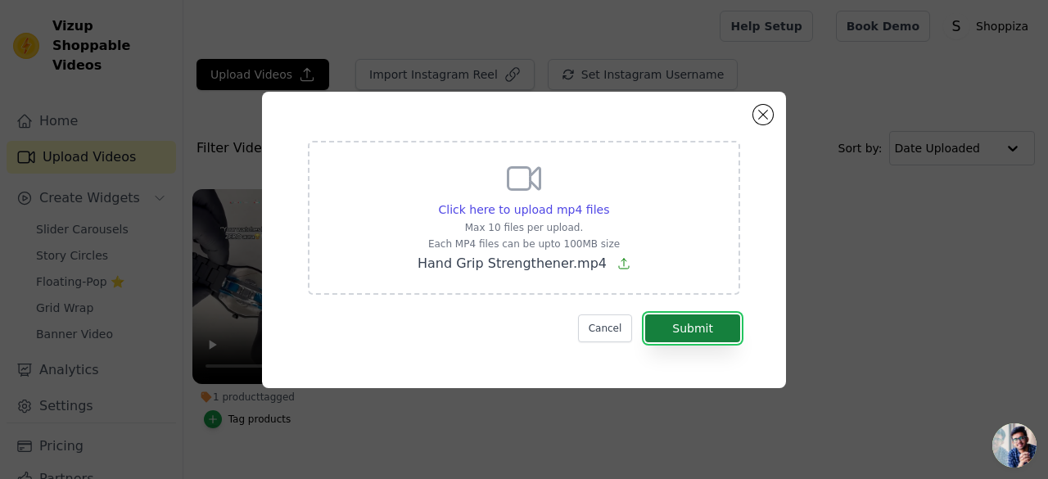
click at [691, 329] on button "Submit" at bounding box center [692, 329] width 95 height 28
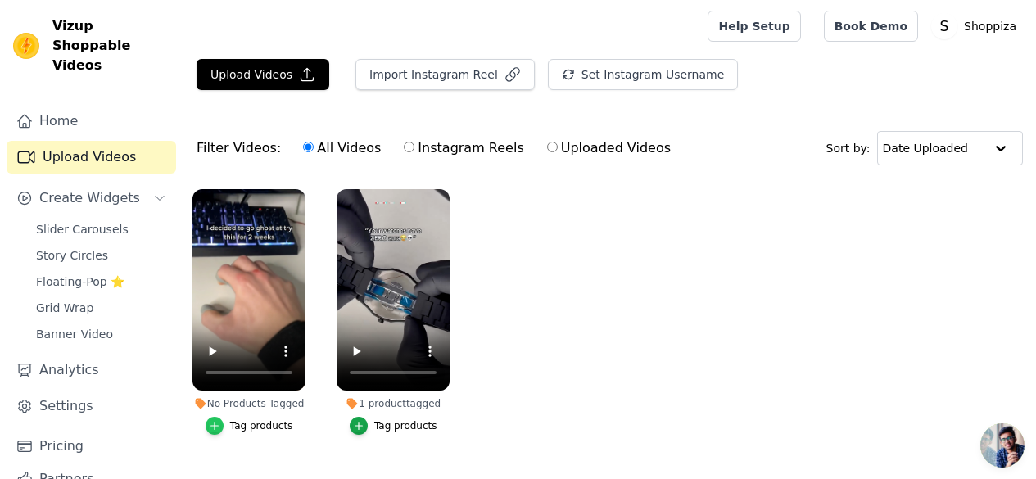
click at [221, 417] on div "button" at bounding box center [215, 426] width 18 height 18
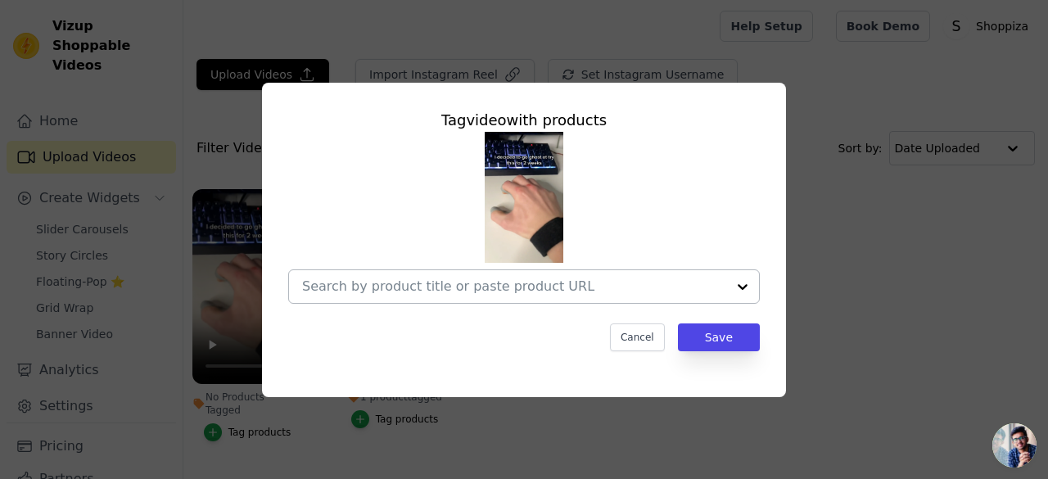
click at [584, 286] on input "No Products Tagged Tag video with products Cancel Save Tag products" at bounding box center [514, 286] width 424 height 16
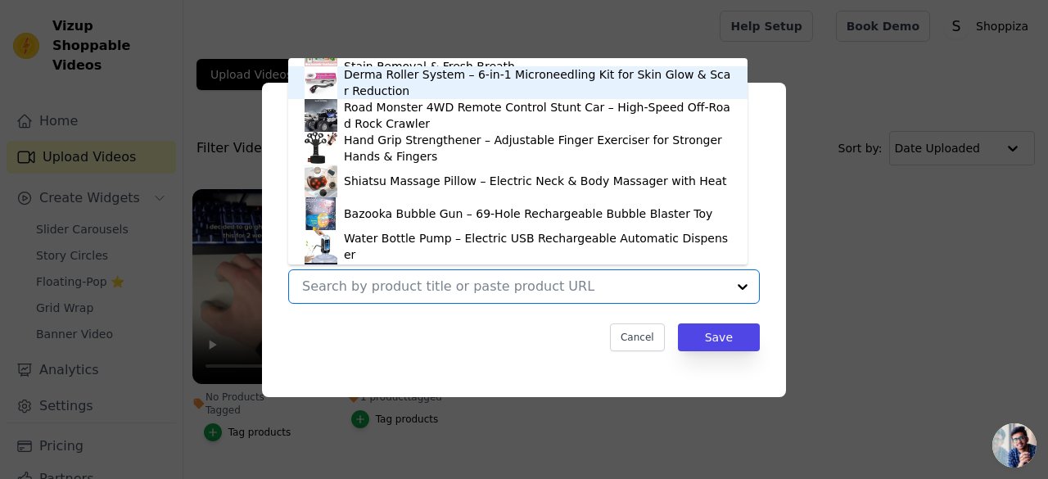
scroll to position [568, 0]
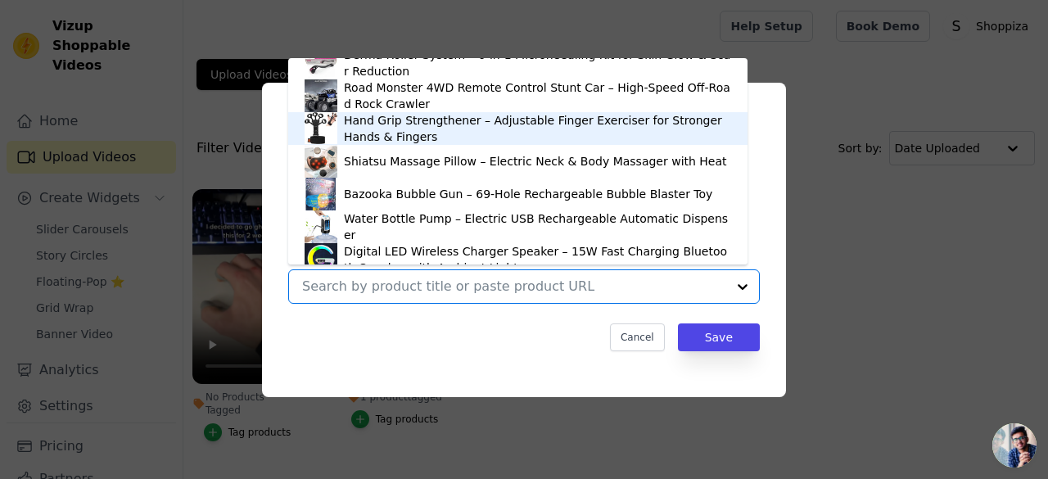
click at [398, 124] on div "Hand Grip Strengthener – Adjustable Finger Exerciser for Stronger Hands & Finge…" at bounding box center [537, 128] width 387 height 33
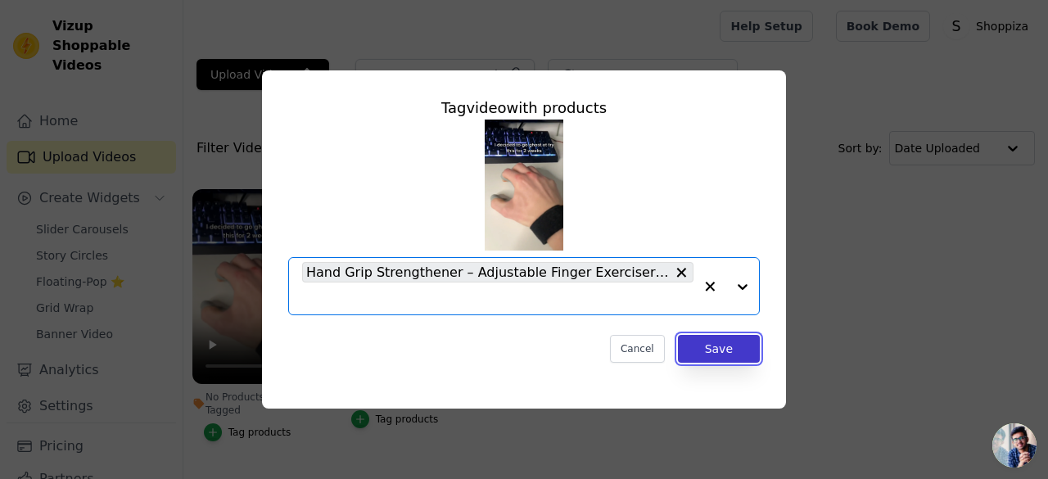
click at [721, 356] on button "Save" at bounding box center [719, 349] width 82 height 28
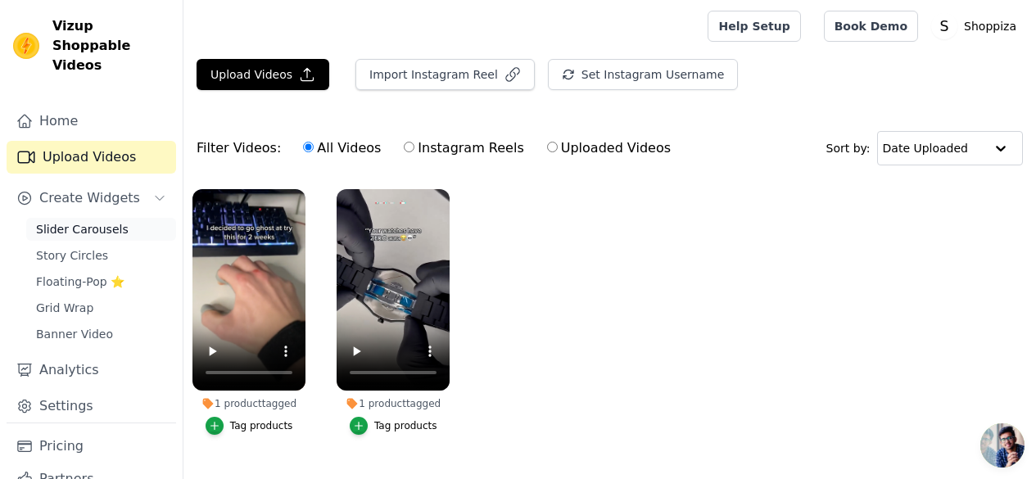
click at [53, 221] on span "Slider Carousels" at bounding box center [82, 229] width 93 height 16
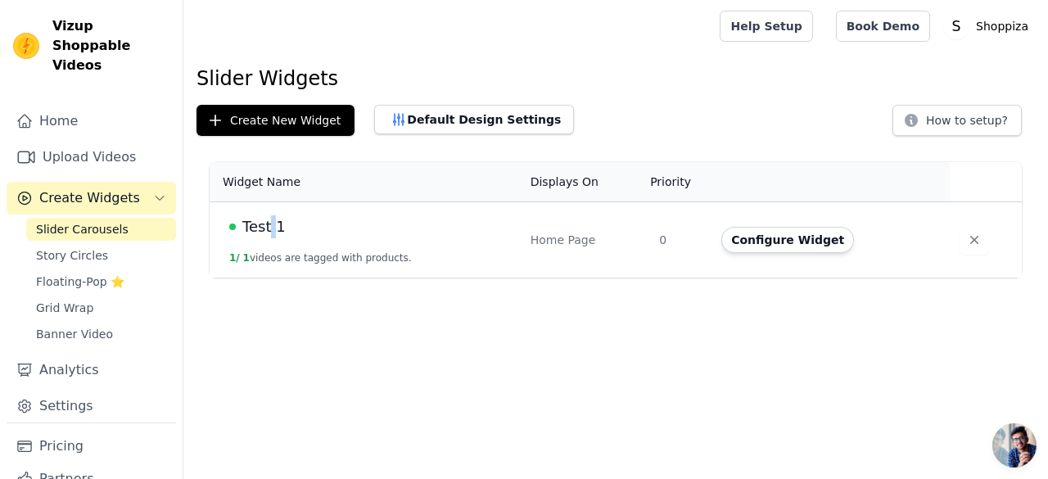
click at [269, 216] on span "Test 1" at bounding box center [263, 226] width 43 height 23
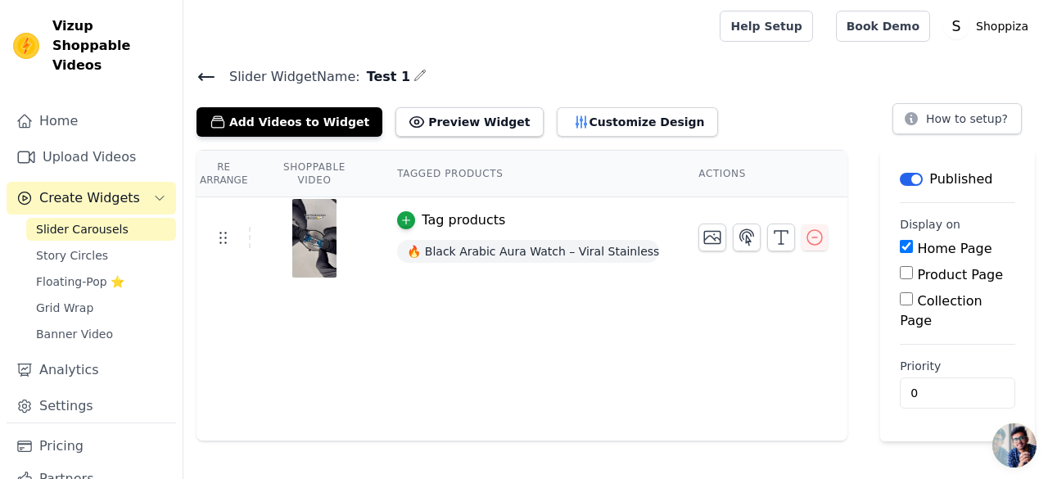
click at [274, 314] on div "Re Arrange Shoppable Video Tagged Products Actions Tag products 🔥 Black Arabic …" at bounding box center [522, 296] width 651 height 292
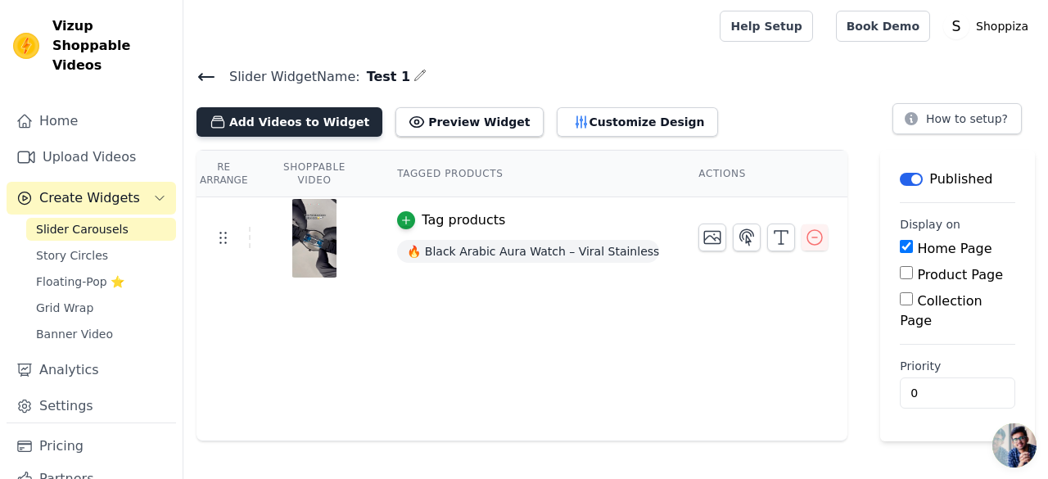
click at [316, 120] on button "Add Videos to Widget" at bounding box center [290, 121] width 186 height 29
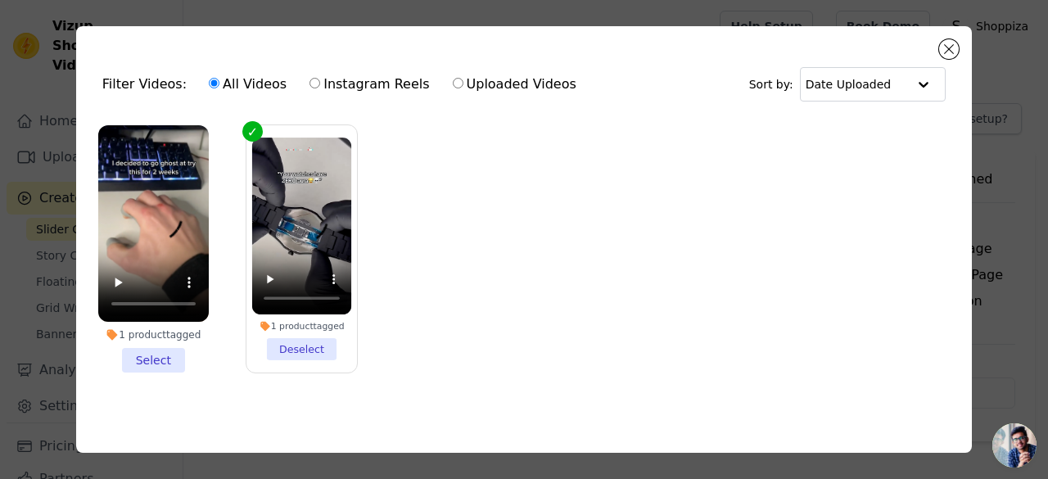
click at [151, 355] on li "1 product tagged Select" at bounding box center [153, 248] width 111 height 247
click at [0, 0] on input "1 product tagged Select" at bounding box center [0, 0] width 0 height 0
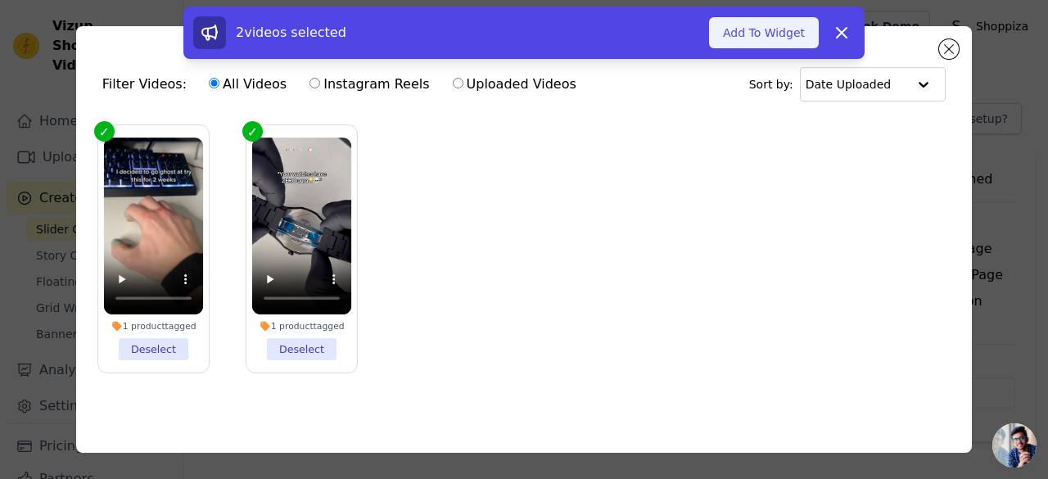
click at [793, 31] on button "Add To Widget" at bounding box center [764, 32] width 110 height 31
